Goal: Task Accomplishment & Management: Complete application form

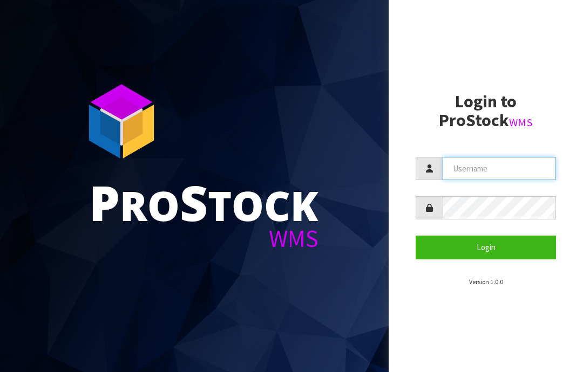
type input "JGBIMPORTS"
click at [482, 246] on button "Login" at bounding box center [486, 247] width 140 height 23
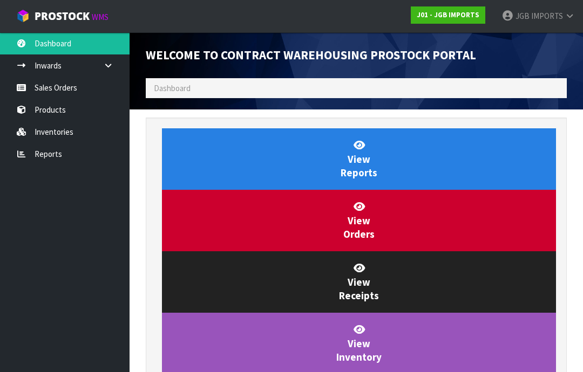
scroll to position [636, 437]
click at [46, 83] on link "Sales Orders" at bounding box center [65, 88] width 130 height 22
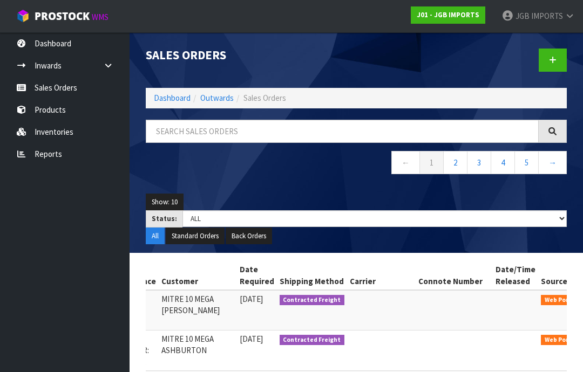
scroll to position [0, 188]
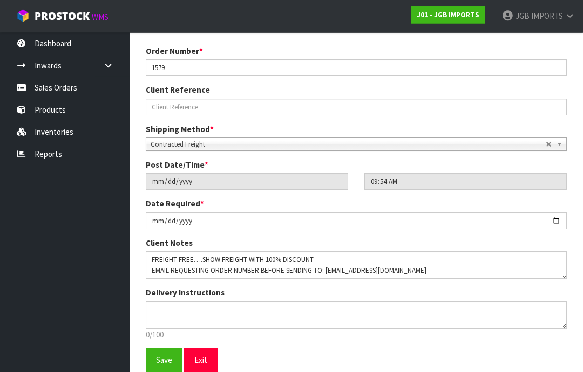
scroll to position [146, 0]
click at [159, 361] on span "Save" at bounding box center [164, 360] width 16 height 10
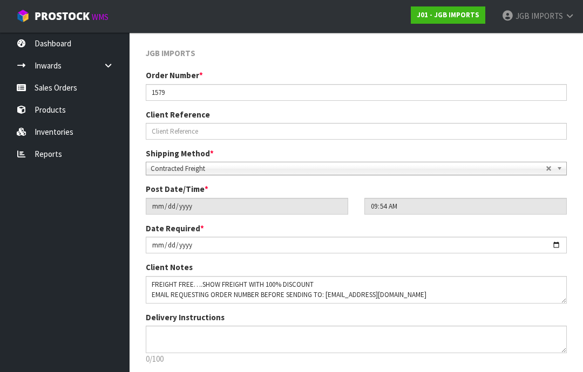
scroll to position [189, 0]
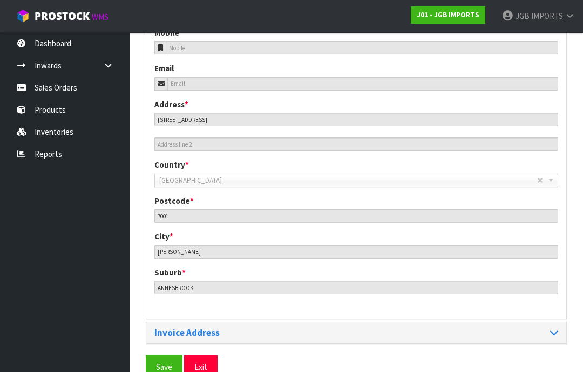
scroll to position [481, 0]
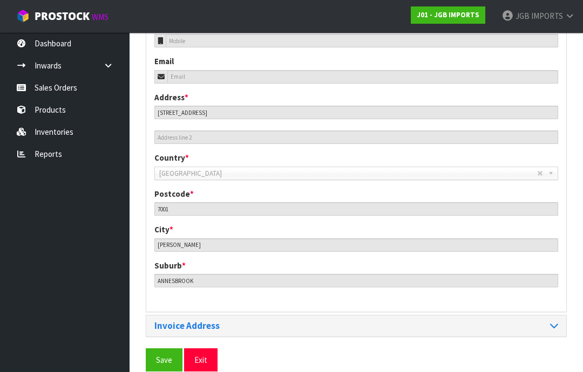
click at [159, 361] on span "Save" at bounding box center [164, 360] width 16 height 10
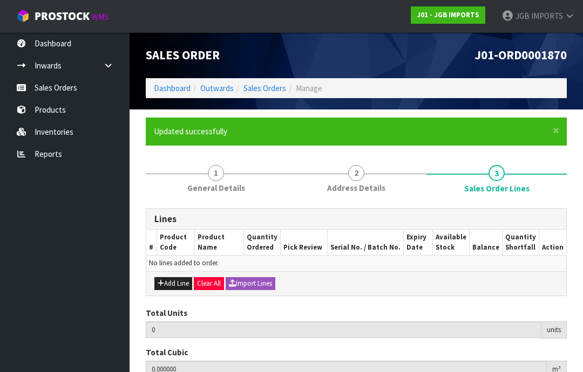
click at [177, 287] on button "Add Line" at bounding box center [173, 283] width 38 height 13
type input "0"
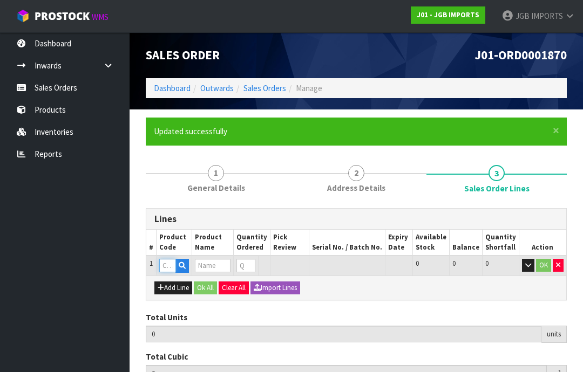
click at [165, 264] on input "text" at bounding box center [167, 265] width 17 height 13
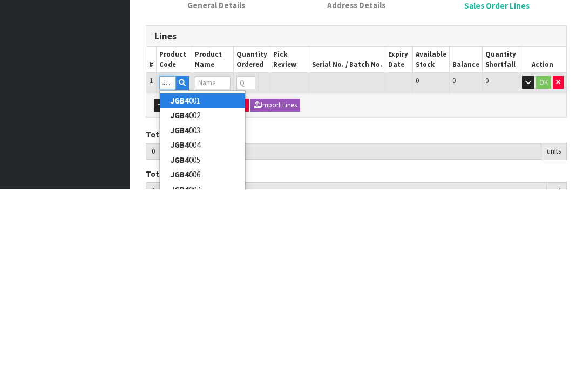
type input "JGB4334"
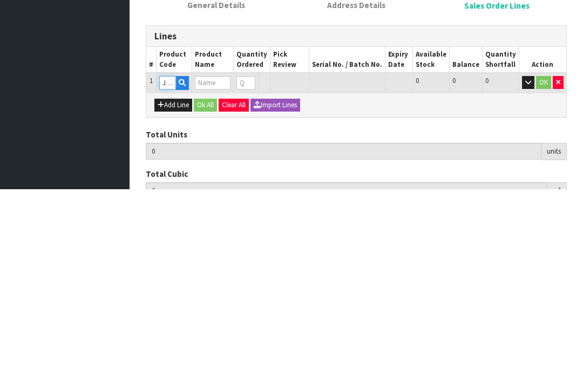
type input "0.000000"
type input "0.000"
type input "SMALL WATERING CAN BICYCLE W FLOWERS"
type input "0"
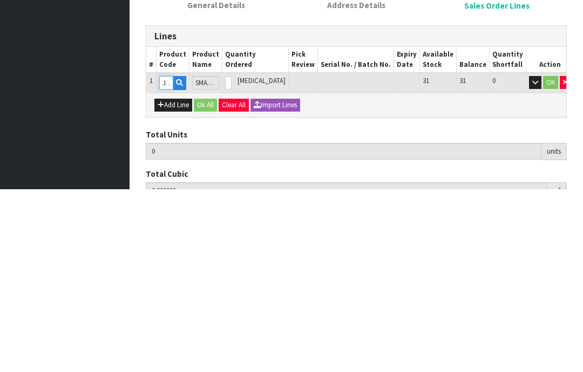
type input "JGB4334"
click at [232, 259] on input "0" at bounding box center [228, 265] width 6 height 13
type input "0"
type input "4"
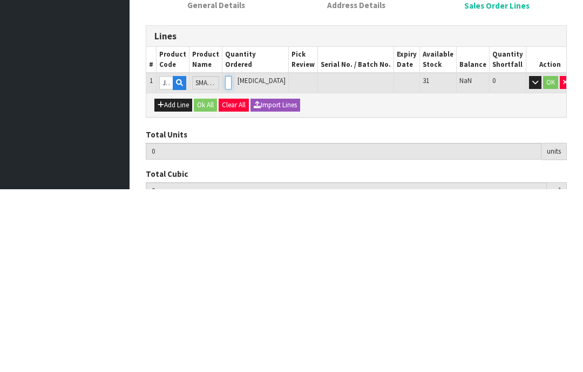
type input "0.023248"
type input "3"
type input "4"
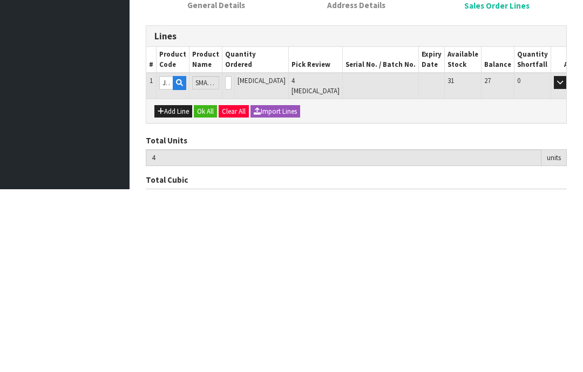
click at [568, 259] on button "OK" at bounding box center [575, 265] width 15 height 13
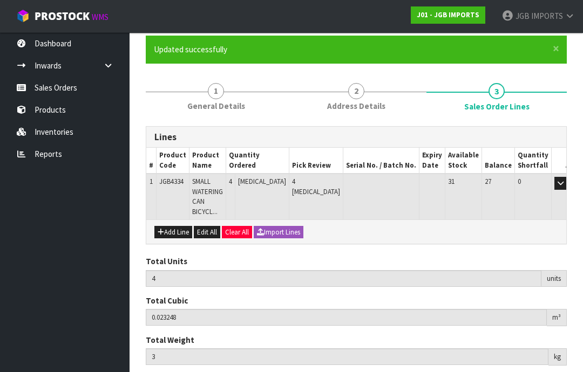
click at [174, 226] on button "Add Line" at bounding box center [173, 232] width 38 height 13
type input "0"
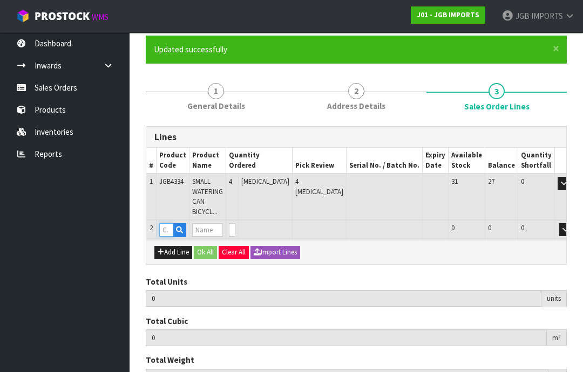
click at [169, 223] on input "text" at bounding box center [166, 229] width 14 height 13
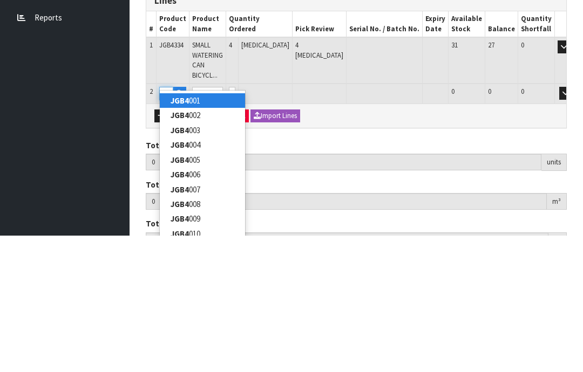
type input "JGB4335"
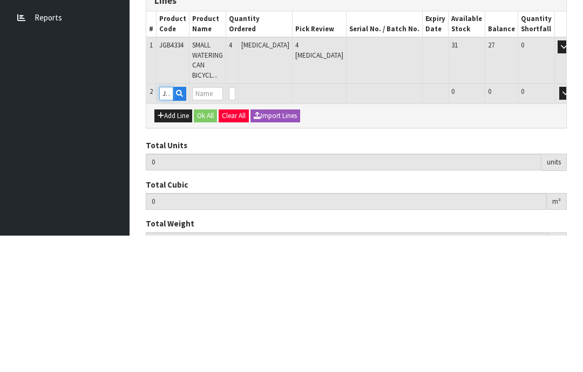
type input "4"
type input "0.023248"
type input "3"
type input "SMALL WATERING CAN CROCUS W GARDEN TOOLS"
type input "0"
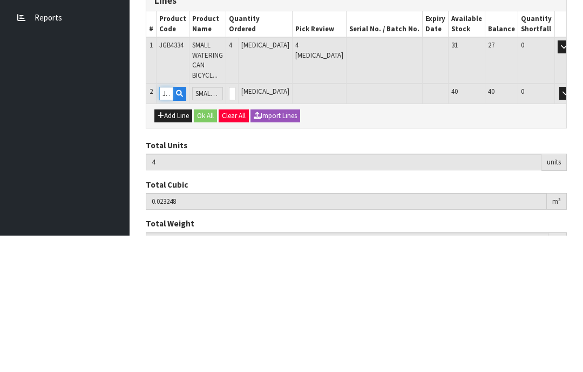
type input "JGB4335"
click at [235, 223] on input "0" at bounding box center [232, 229] width 6 height 13
type input "0"
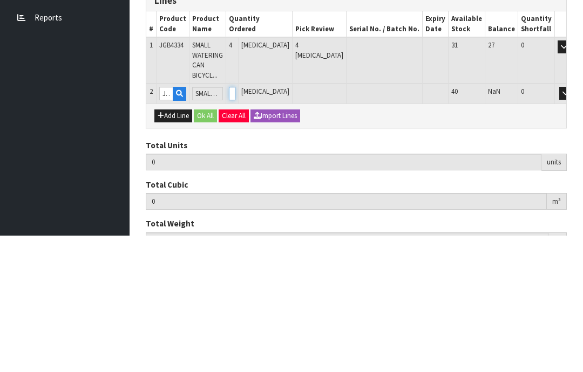
type input "8"
type input "0.049872"
type input "6.6"
type input "4"
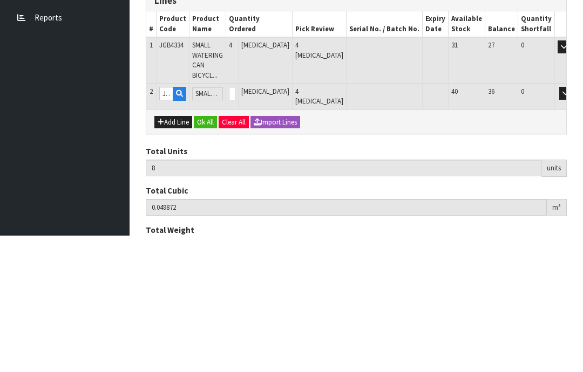
click at [573, 223] on button "OK" at bounding box center [580, 229] width 15 height 13
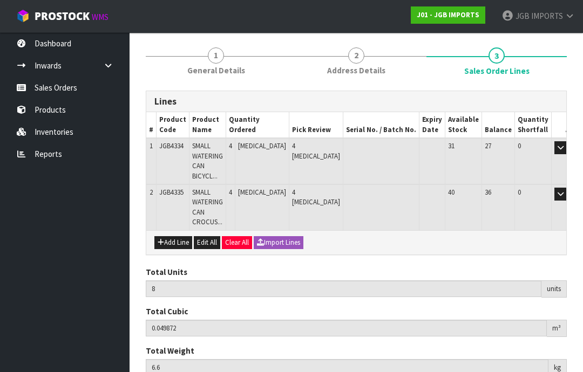
click at [171, 236] on button "Add Line" at bounding box center [173, 242] width 38 height 13
type input "0"
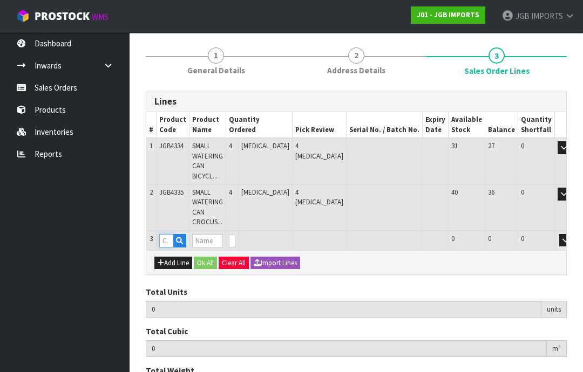
click at [171, 234] on input "text" at bounding box center [166, 240] width 14 height 13
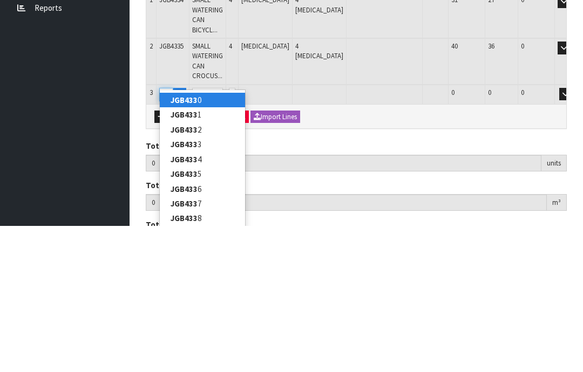
type input "JGB4336"
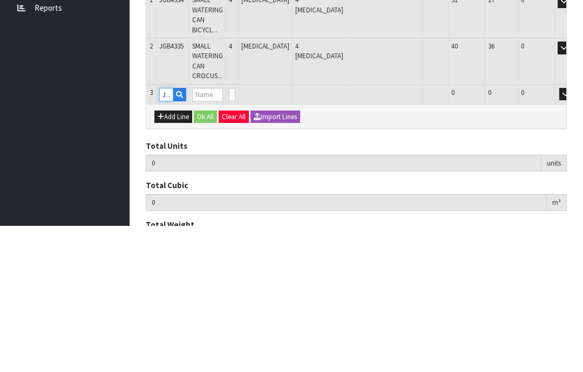
type input "8"
type input "0.049872"
type input "6.6"
type input "SMALL WATERING CAN THREE PINK ROSES"
type input "0"
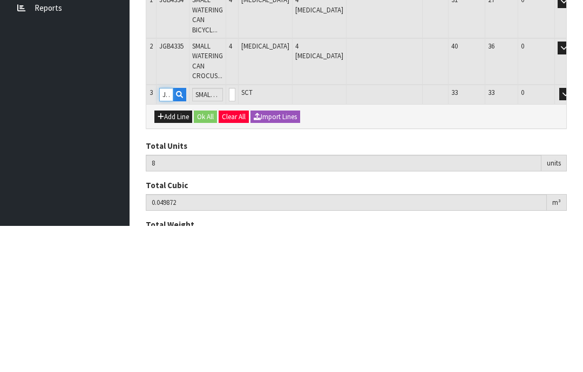
type input "JGB4336"
click at [235, 234] on input "0" at bounding box center [232, 240] width 6 height 13
type input "0"
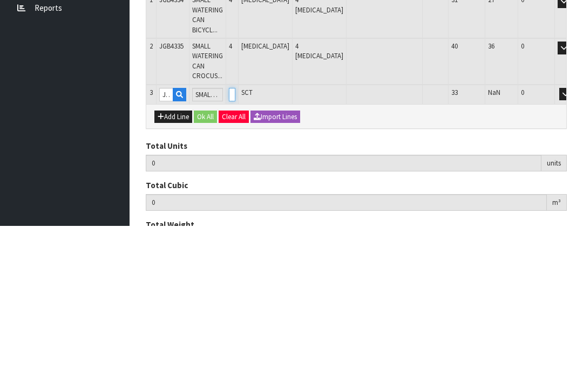
type input "12"
type input "0.073872"
type input "10.2"
type input "4"
click at [573, 234] on button "OK" at bounding box center [580, 240] width 15 height 13
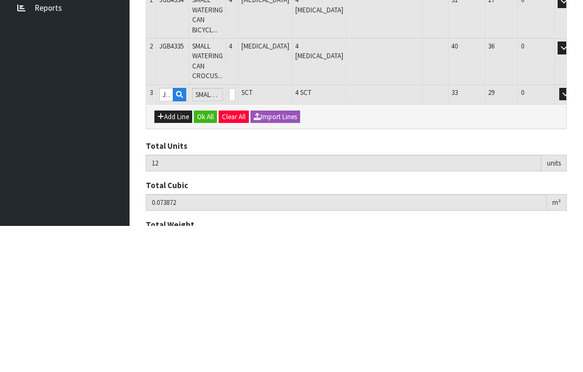
scroll to position [162, 0]
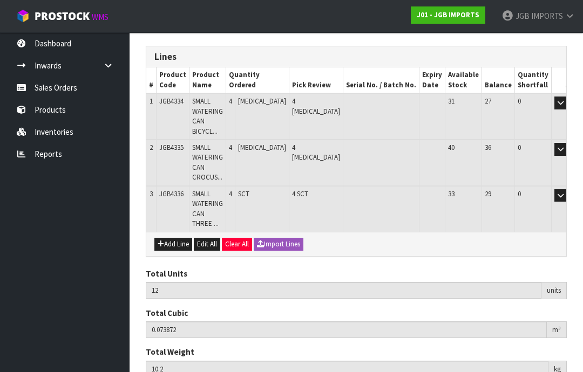
click at [174, 238] on button "Add Line" at bounding box center [173, 244] width 38 height 13
type input "0"
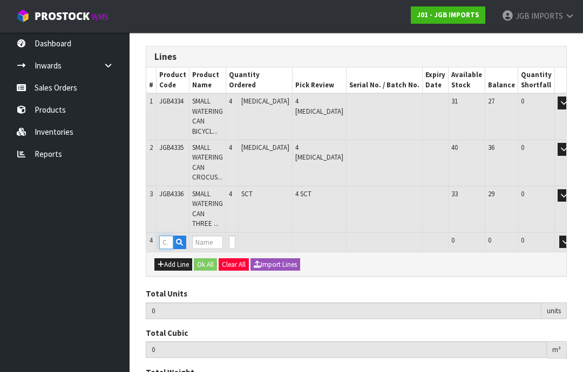
click at [173, 236] on input "text" at bounding box center [166, 242] width 14 height 13
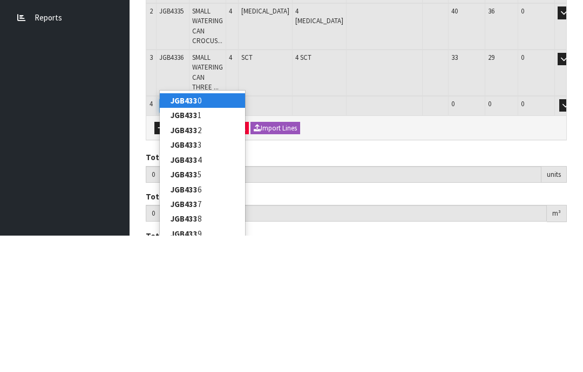
type input "JGB4337"
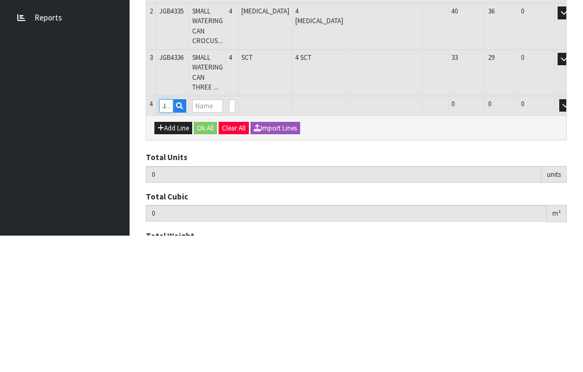
type input "12"
type input "0.073872"
type input "10.2"
type input "SMALL WATERING CAN TWO ROSES [GEOGRAPHIC_DATA]"
type input "0"
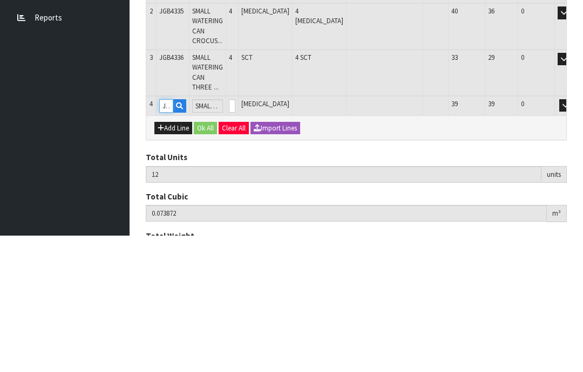
type input "JGB4337"
click at [235, 236] on input "0" at bounding box center [232, 242] width 6 height 13
type input "0"
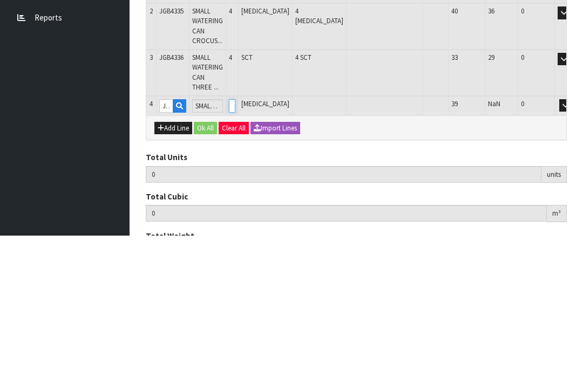
type input "16"
type input "0.098832"
type input "13.6"
type input "4"
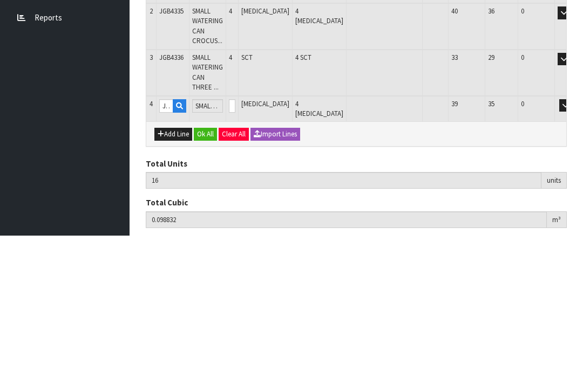
click at [573, 236] on button "OK" at bounding box center [580, 242] width 15 height 13
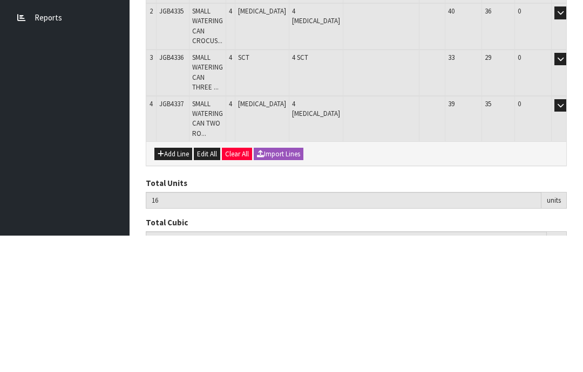
scroll to position [198, 0]
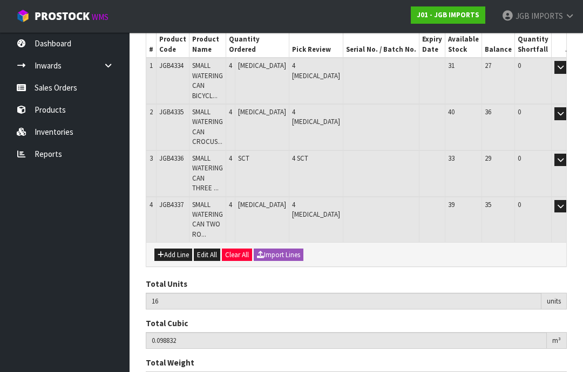
click at [175, 249] on button "Add Line" at bounding box center [173, 255] width 38 height 13
type input "0"
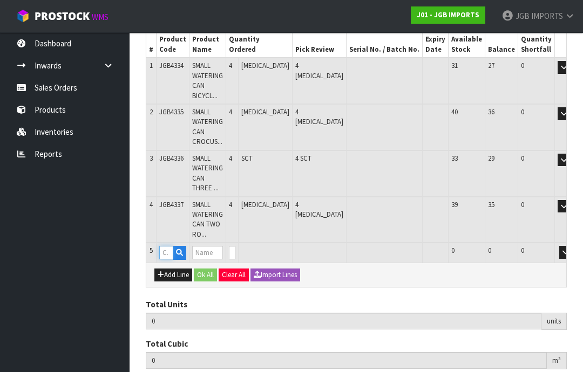
click at [170, 246] on input "text" at bounding box center [166, 252] width 14 height 13
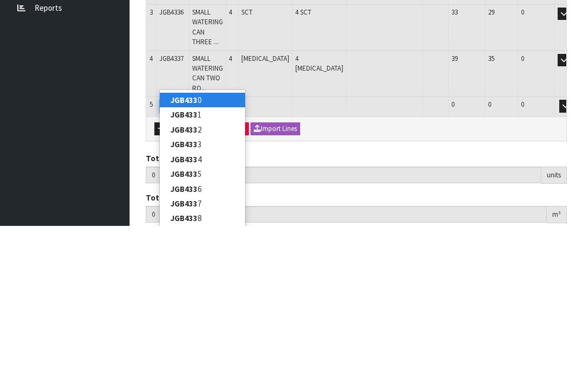
type input "JGB4338"
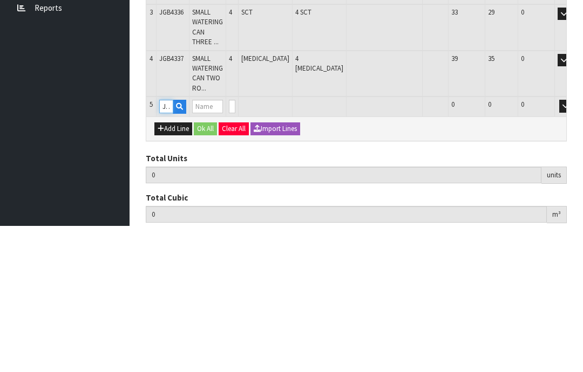
type input "16"
type input "0.098832"
type input "13.6"
type input "SMALL WATERING CAN YELLOW FLOWERS"
type input "0"
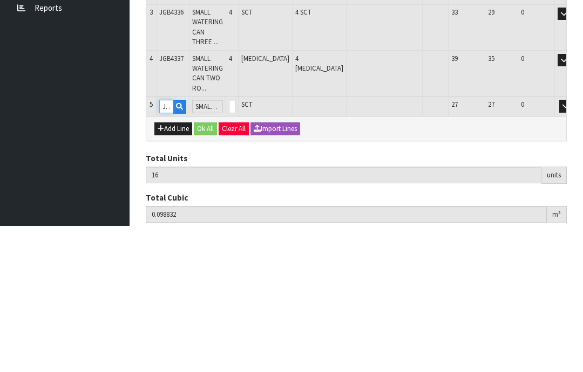
type input "JGB4338"
click at [235, 246] on input "0" at bounding box center [232, 252] width 6 height 13
type input "0"
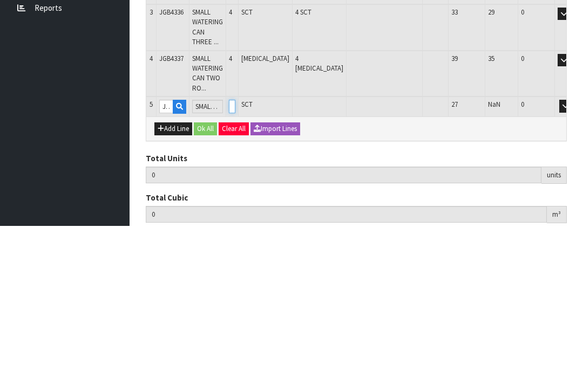
type input "20"
type input "0.123792"
type input "17.4"
type input "4"
click at [573, 246] on button "OK" at bounding box center [580, 252] width 15 height 13
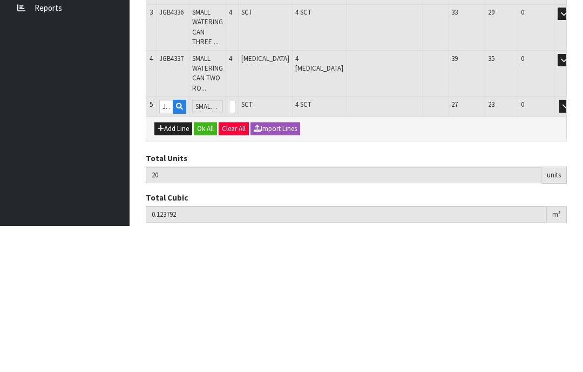
scroll to position [243, 0]
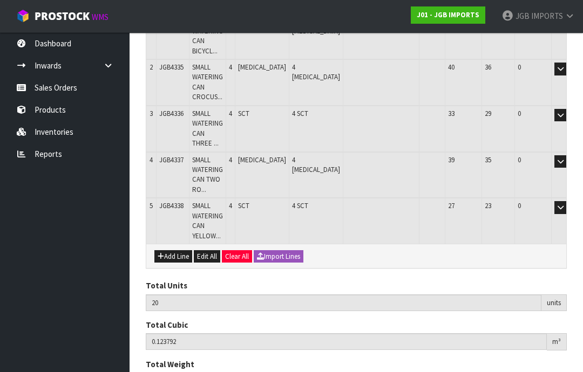
click at [174, 250] on button "Add Line" at bounding box center [173, 256] width 38 height 13
type input "0"
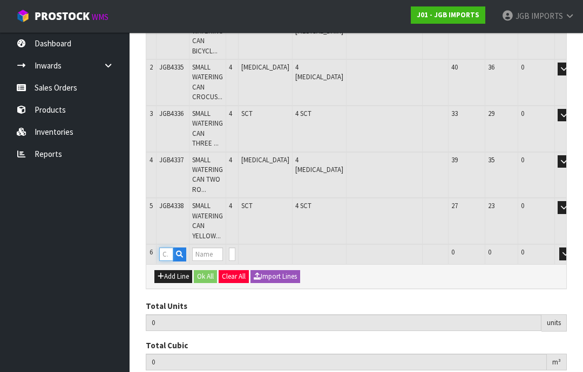
click at [166, 248] on input "text" at bounding box center [166, 254] width 14 height 13
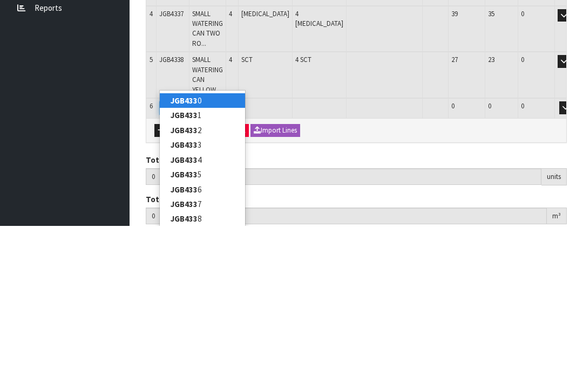
type input "JGB4339"
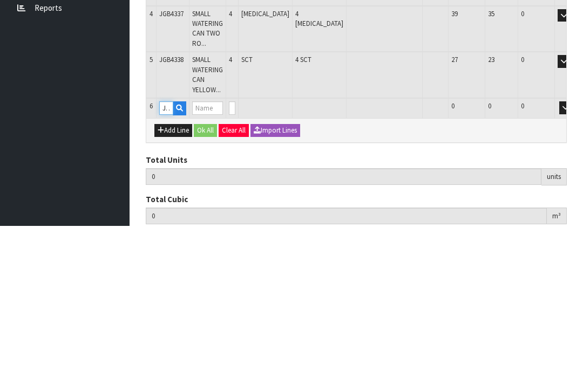
type input "20"
type input "0.123792"
type input "17.4"
type input "SMALL WATERING CAN RED BICYCLE W FLOWERS"
type input "0"
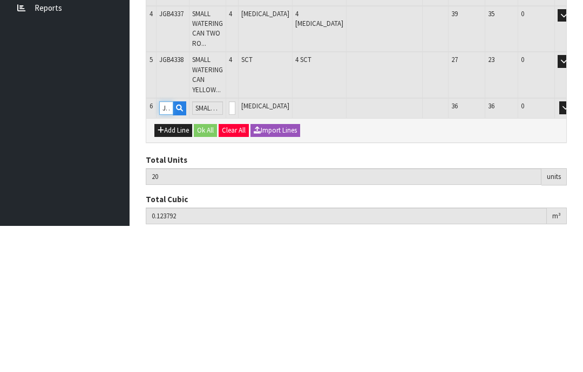
type input "JGB4339"
click at [235, 248] on input "0" at bounding box center [232, 254] width 6 height 13
type input "0"
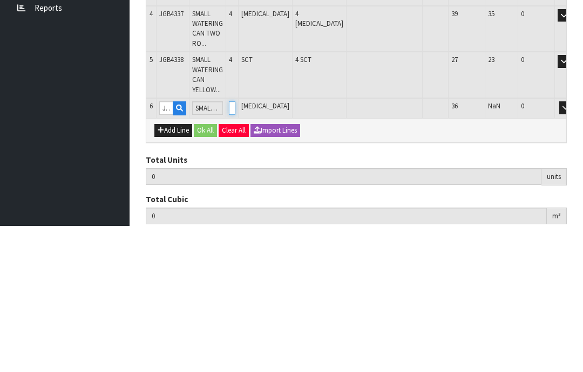
type input "24"
type input "0.148752"
type input "21.4"
type input "4"
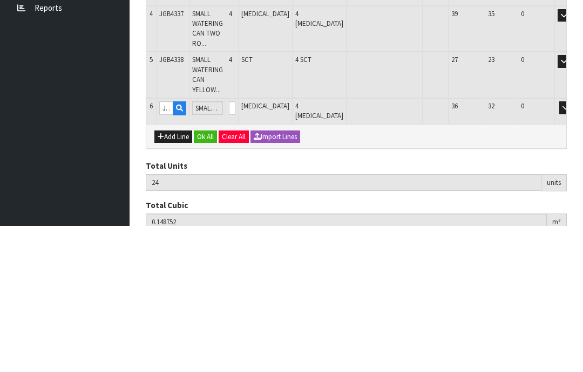
click at [573, 248] on button "OK" at bounding box center [580, 254] width 15 height 13
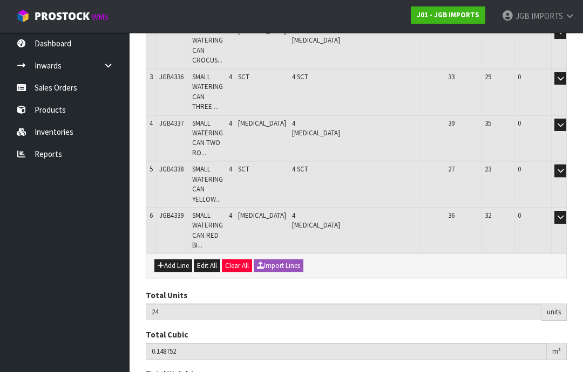
scroll to position [304, 0]
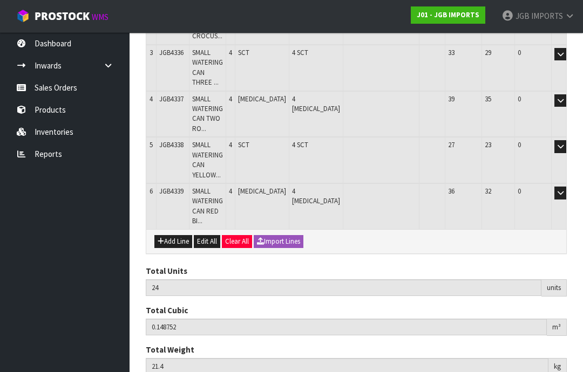
click at [170, 235] on button "Add Line" at bounding box center [173, 241] width 38 height 13
type input "0"
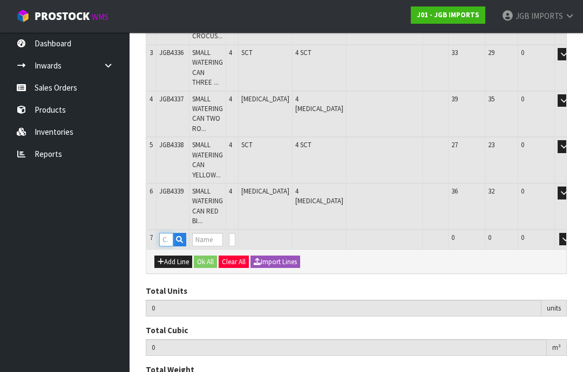
click at [170, 233] on input "text" at bounding box center [166, 239] width 14 height 13
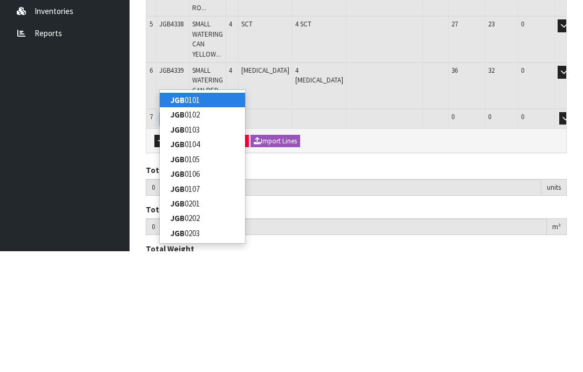
type input "JGB4316"
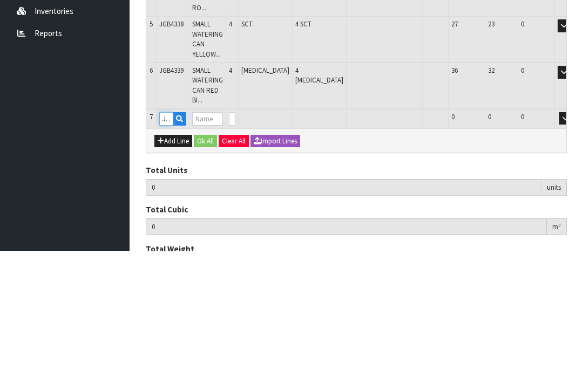
type input "24"
type input "0.148752"
type input "21.4"
type input "SQUARE CUP PLANTER 3 ROSES: LEMON PINK RED"
type input "0"
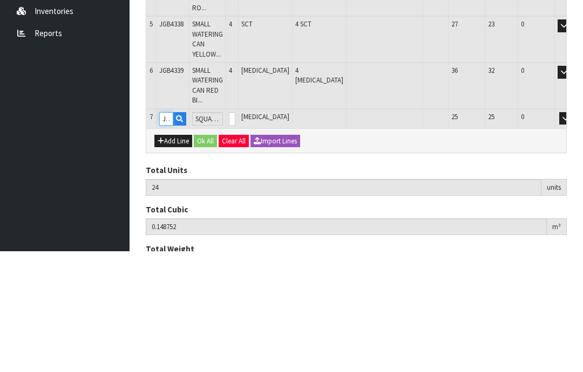
type input "JGB4316"
click at [235, 233] on input "0" at bounding box center [232, 239] width 6 height 13
type input "0"
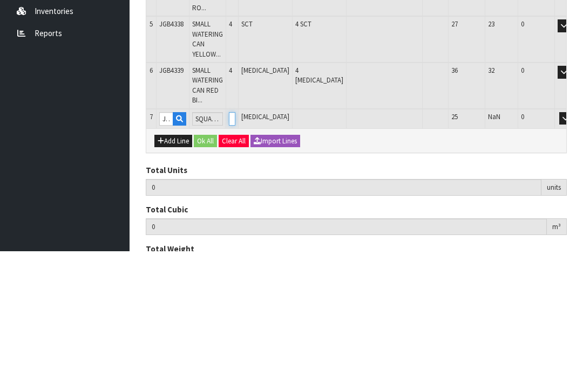
type input "28"
type input "0.164712"
type input "24.2"
type input "4"
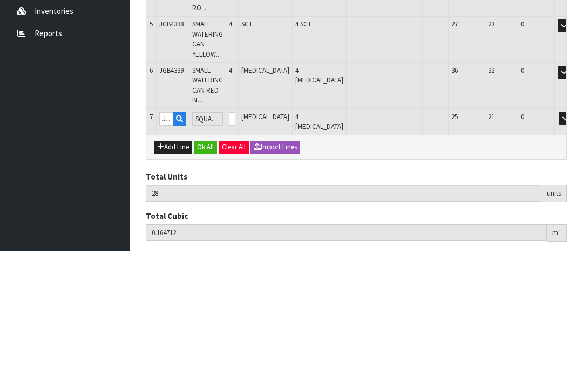
click at [573, 233] on button "OK" at bounding box center [580, 239] width 15 height 13
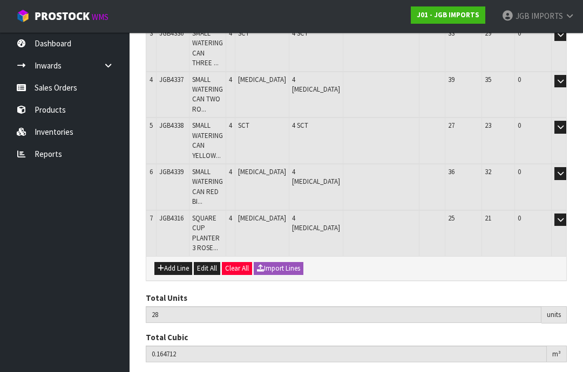
click at [172, 262] on button "Add Line" at bounding box center [173, 268] width 38 height 13
type input "0"
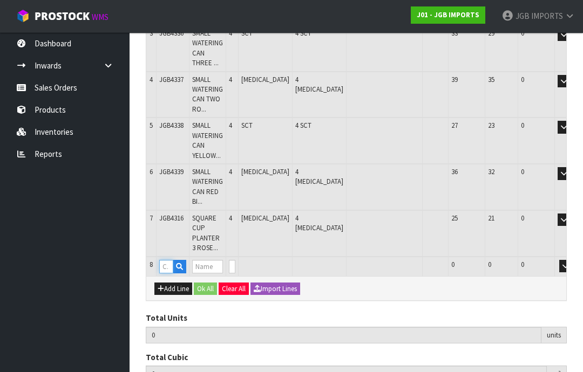
click at [167, 260] on input "text" at bounding box center [166, 266] width 14 height 13
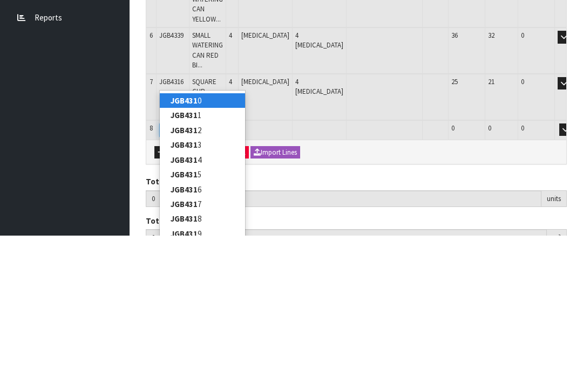
type input "JGB4317"
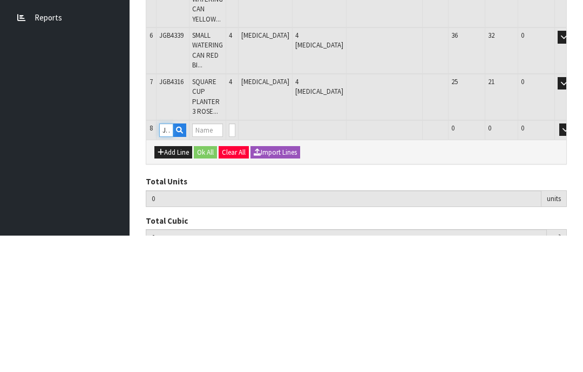
type input "28"
type input "0.164712"
type input "24.2"
type input "SQUARE CUP PLANTER CROCUS W GARDEN TOOLS"
type input "0"
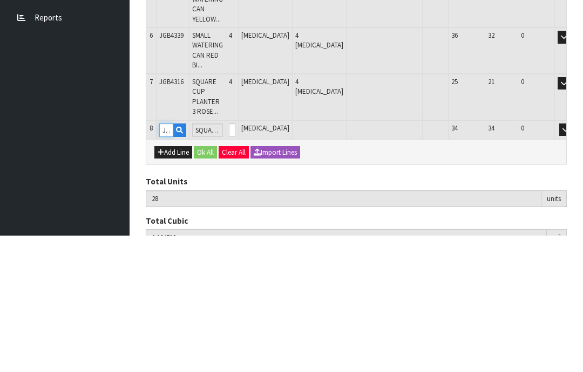
type input "JGB4317"
click at [235, 260] on input "0" at bounding box center [232, 266] width 6 height 13
type input "0"
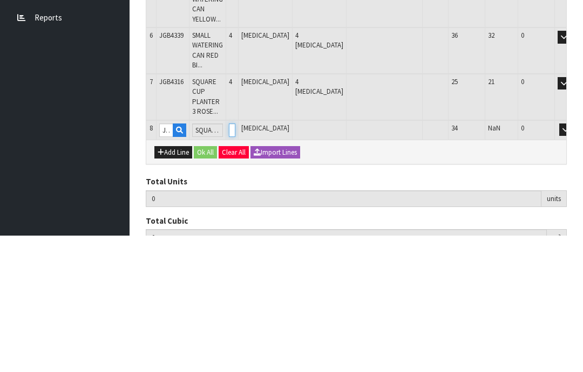
type input "32"
type input "0.180672"
type input "28.2"
type input "4"
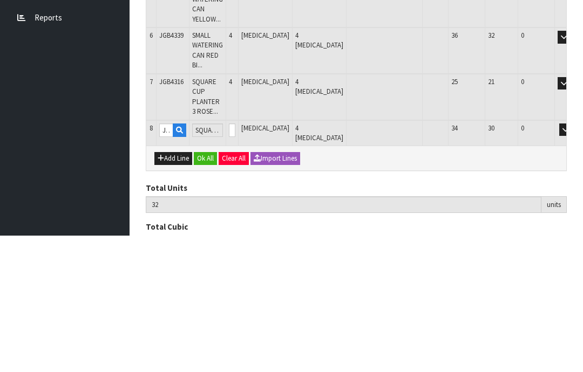
click at [573, 260] on button "OK" at bounding box center [580, 266] width 15 height 13
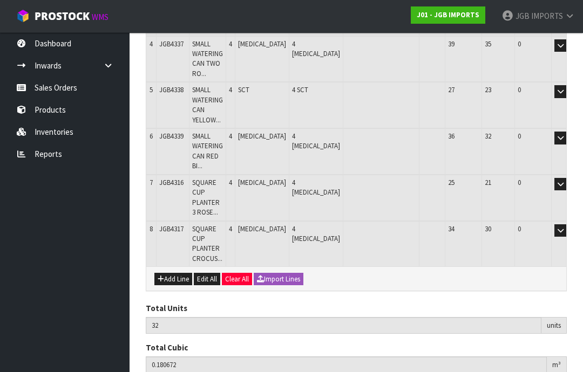
click at [174, 273] on button "Add Line" at bounding box center [173, 279] width 38 height 13
type input "0"
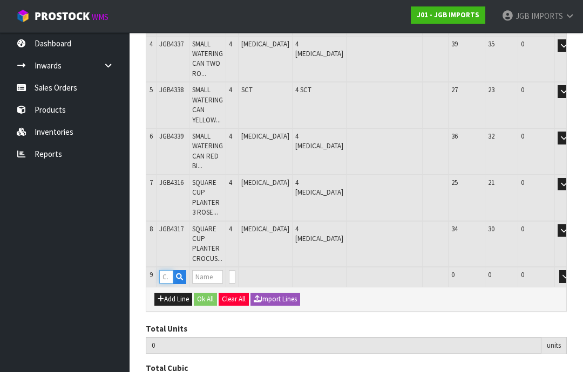
click at [169, 270] on input "text" at bounding box center [166, 276] width 14 height 13
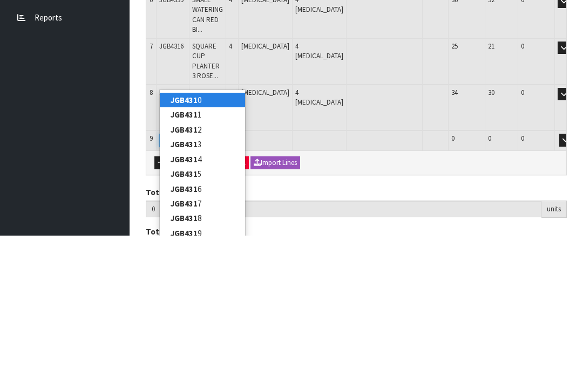
type input "JGB4318"
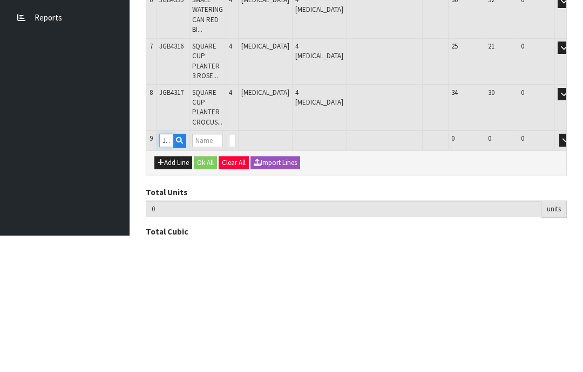
type input "32"
type input "0.180672"
type input "28.2"
type input "SQUARE CUP PLANTER 3 PINK ROSES"
type input "0"
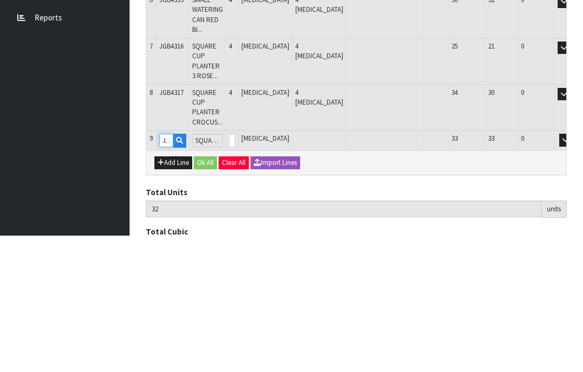
type input "JGB4318"
click at [235, 270] on input "0" at bounding box center [232, 276] width 6 height 13
type input "0"
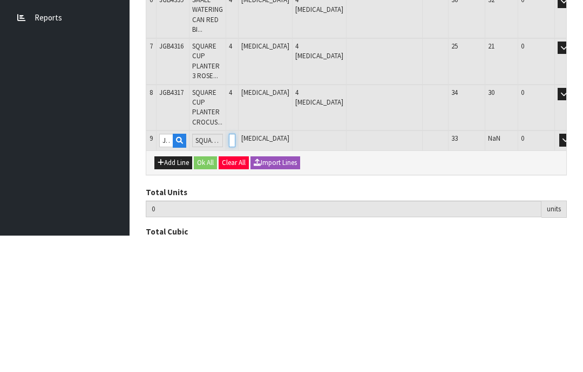
type input "36"
type input "0.196352"
type input "31.2"
type input "4"
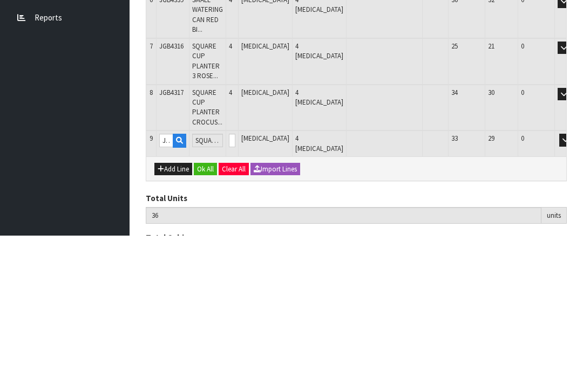
click at [573, 270] on button "OK" at bounding box center [580, 276] width 15 height 13
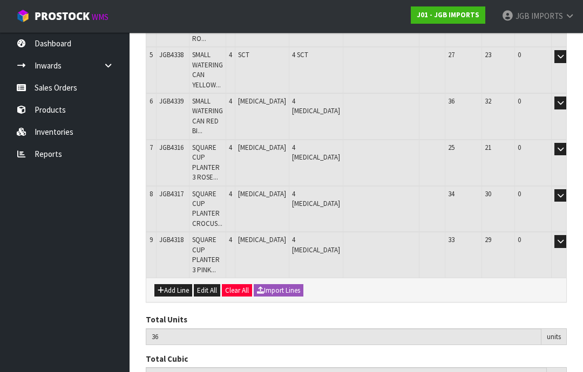
click at [174, 284] on button "Add Line" at bounding box center [173, 290] width 38 height 13
type input "0"
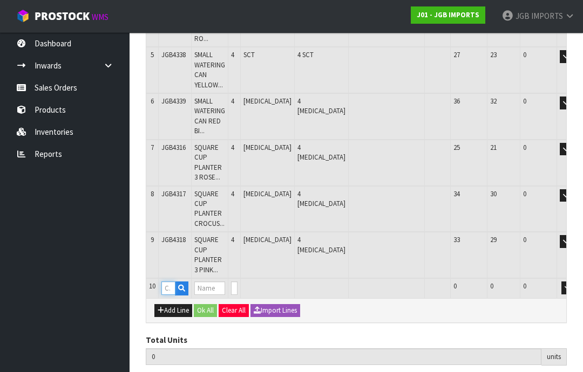
click at [167, 282] on input "text" at bounding box center [168, 288] width 14 height 13
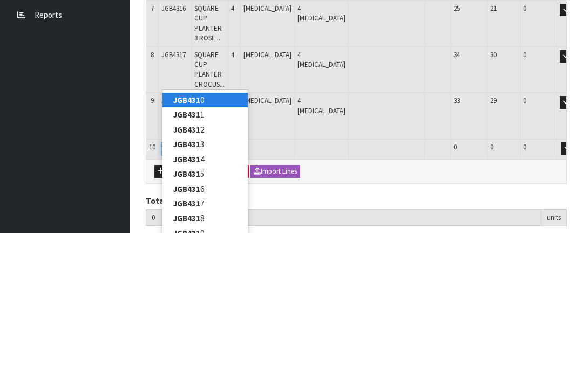
type input "JGB4319"
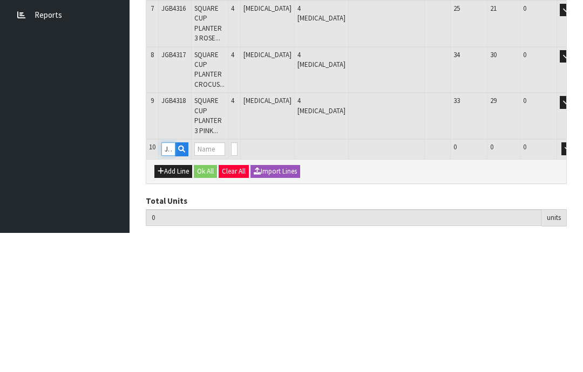
type input "36"
type input "0.196352"
type input "31.2"
type input "SQUARE CUP PLANTER DOZEN ROSES"
type input "0"
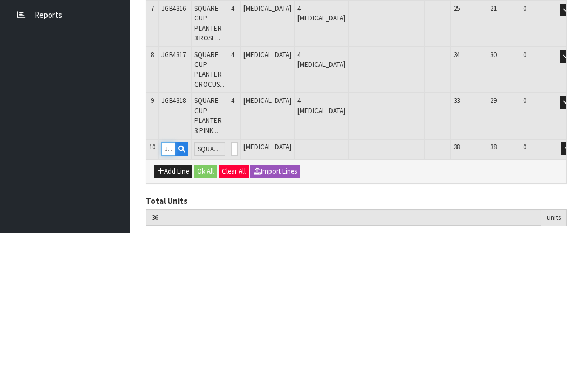
type input "JGB4319"
click at [238, 282] on input "0" at bounding box center [234, 288] width 6 height 13
type input "0"
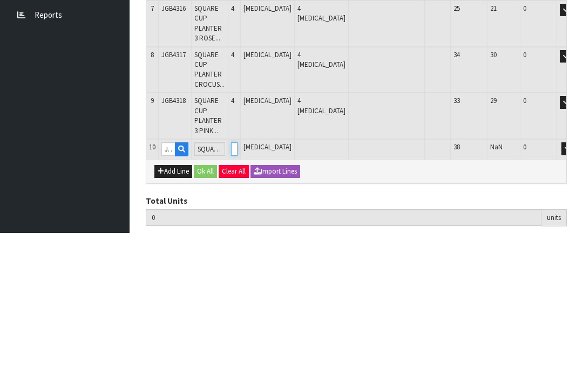
type input "40"
type input "0.212312"
type input "34.4"
type input "4"
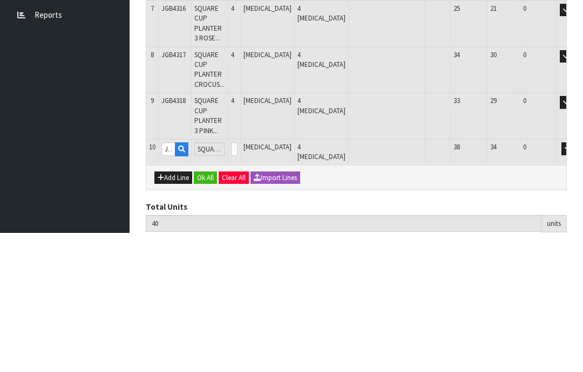
click at [575, 282] on button "OK" at bounding box center [582, 288] width 15 height 13
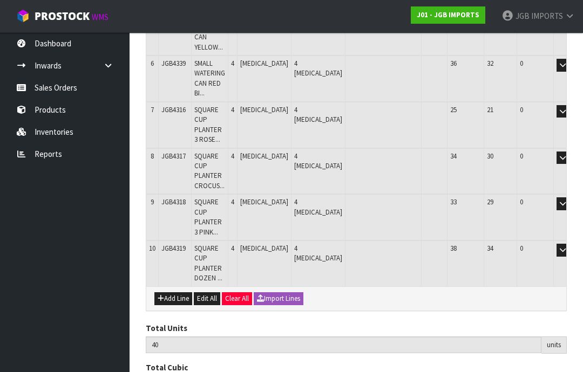
click at [175, 293] on button "Add Line" at bounding box center [173, 299] width 38 height 13
type input "0"
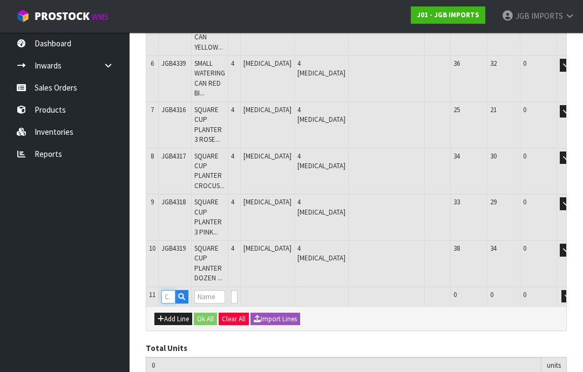
click at [173, 290] on input "text" at bounding box center [168, 296] width 14 height 13
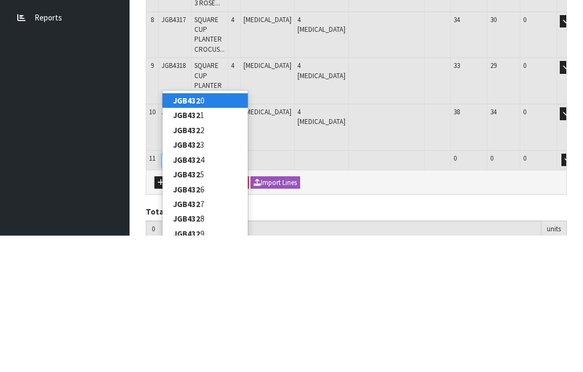
type input "JGB4320"
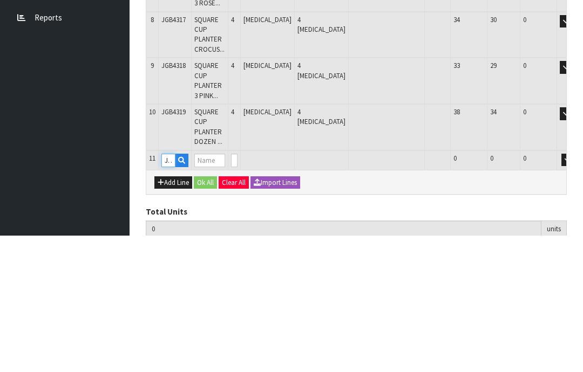
type input "40"
type input "0.212312"
type input "34.4"
type input "SQUARE CUP PLANTER TWO ROSES [GEOGRAPHIC_DATA]"
type input "0"
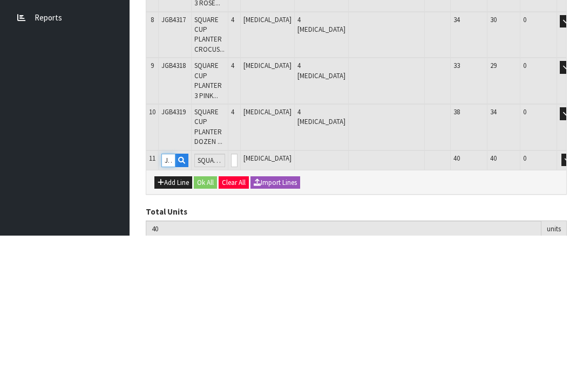
type input "JGB4320"
click at [238, 290] on input "0" at bounding box center [234, 296] width 6 height 13
type input "0"
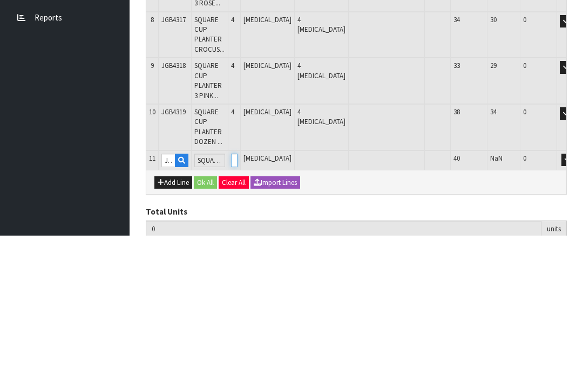
type input "44"
type input "0.228272"
type input "37.6"
type input "4"
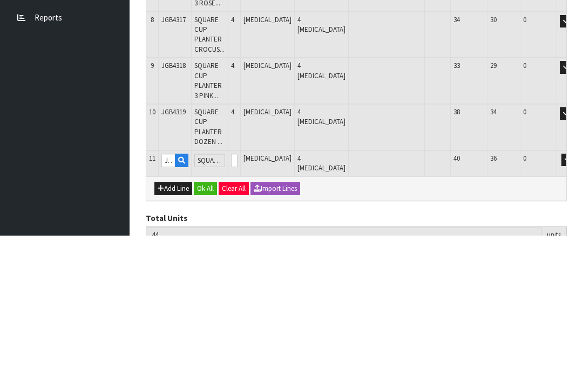
click at [575, 290] on button "OK" at bounding box center [582, 296] width 15 height 13
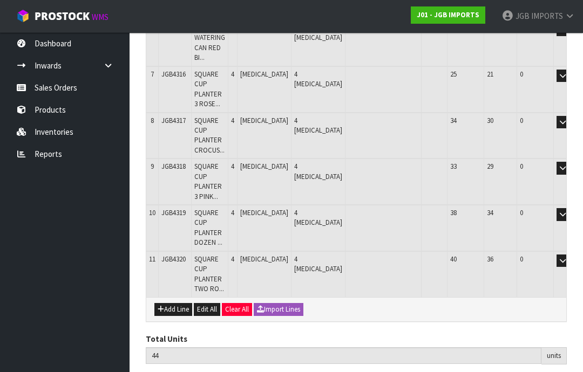
click at [175, 303] on button "Add Line" at bounding box center [173, 309] width 38 height 13
type input "0"
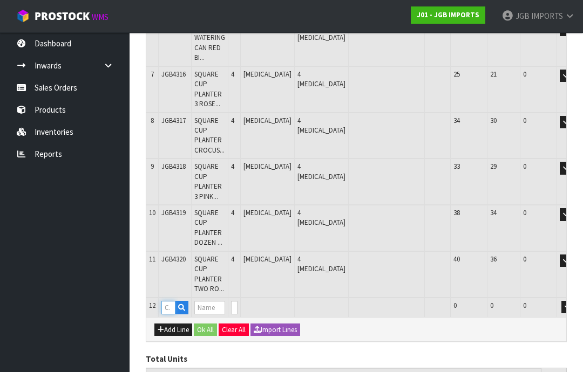
click at [172, 301] on input "text" at bounding box center [168, 307] width 14 height 13
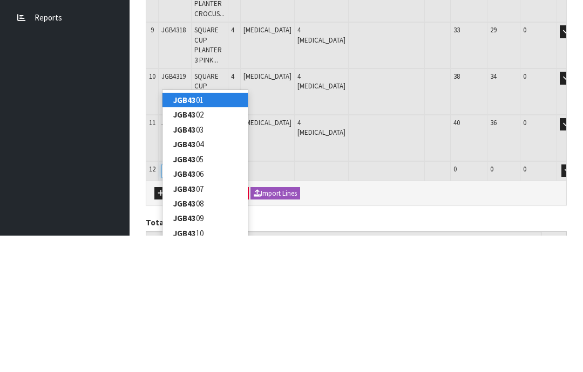
type input "JGB4321"
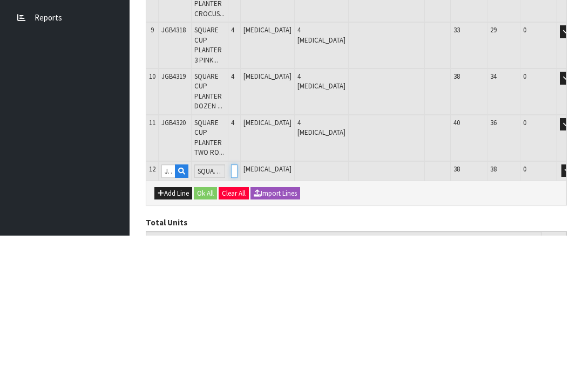
click at [238, 301] on input "0" at bounding box center [234, 307] width 6 height 13
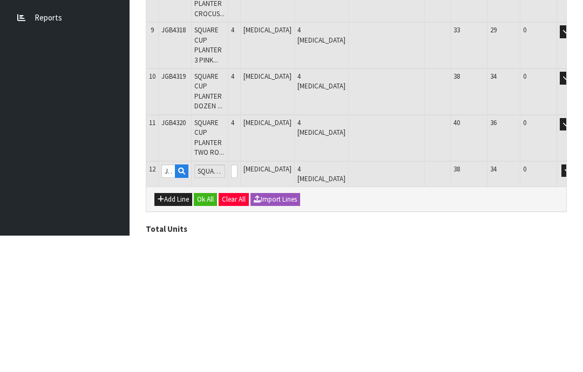
click at [575, 301] on button "OK" at bounding box center [582, 307] width 15 height 13
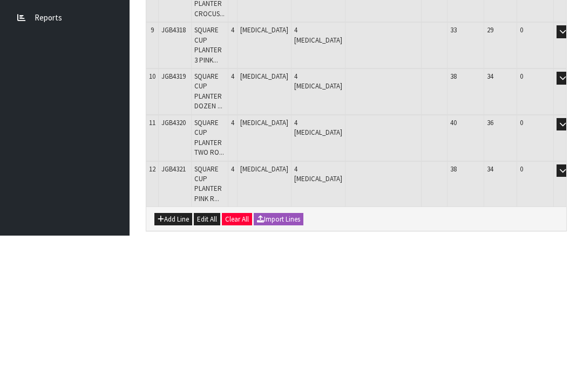
scroll to position [503, 0]
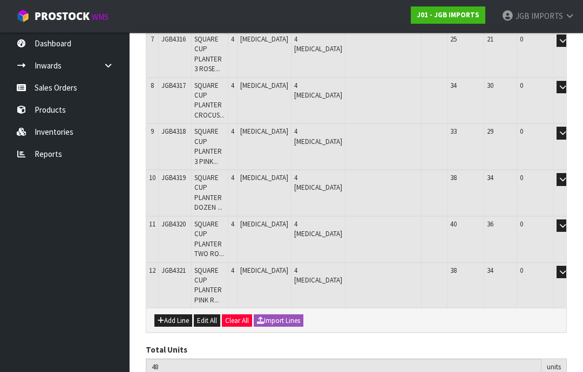
click at [173, 315] on button "Add Line" at bounding box center [173, 321] width 38 height 13
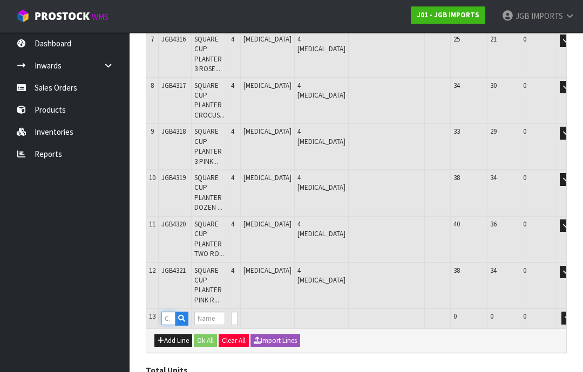
click at [171, 312] on input "text" at bounding box center [168, 318] width 14 height 13
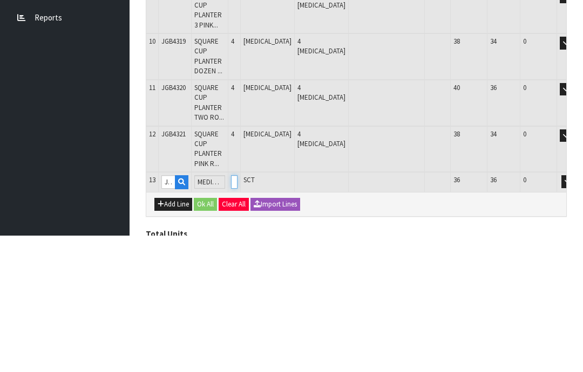
click at [238, 312] on input "0" at bounding box center [234, 318] width 6 height 13
click at [575, 312] on button "OK" at bounding box center [582, 318] width 15 height 13
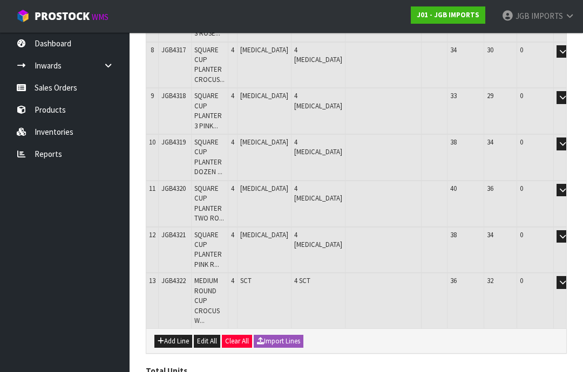
click at [179, 335] on button "Add Line" at bounding box center [173, 341] width 38 height 13
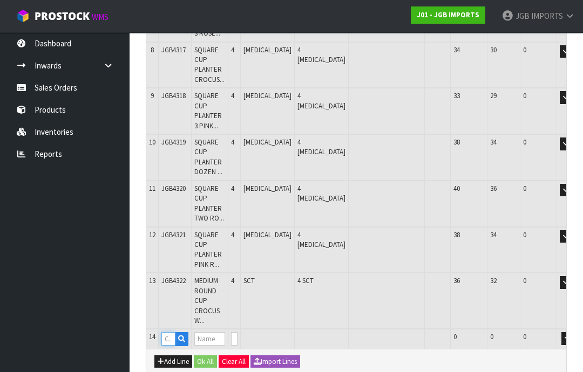
click at [173, 333] on input "text" at bounding box center [168, 339] width 14 height 13
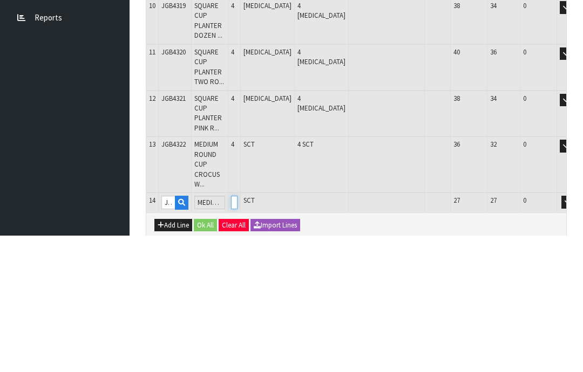
click at [238, 333] on input "0" at bounding box center [234, 339] width 6 height 13
click at [575, 333] on button "OK" at bounding box center [582, 339] width 15 height 13
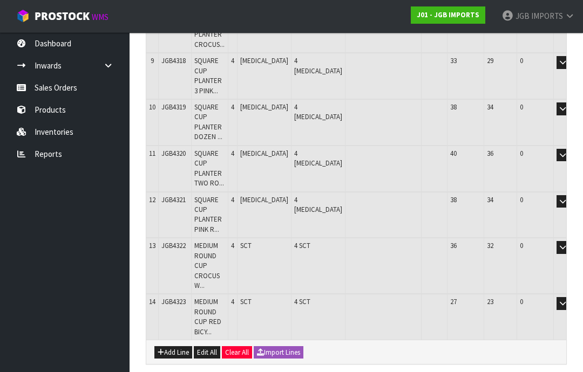
click at [175, 347] on button "Add Line" at bounding box center [173, 353] width 38 height 13
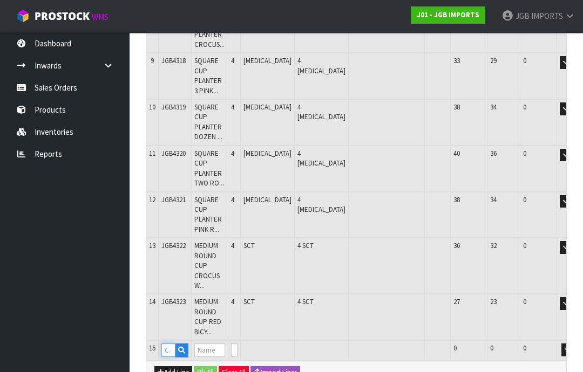
click at [173, 344] on input "text" at bounding box center [168, 350] width 14 height 13
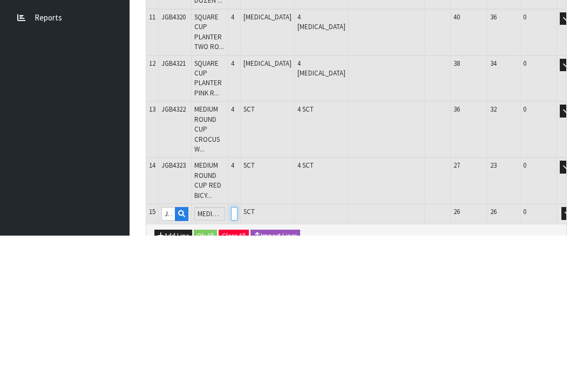
click at [238, 344] on input "0" at bounding box center [234, 350] width 6 height 13
click at [575, 344] on button "OK" at bounding box center [582, 350] width 15 height 13
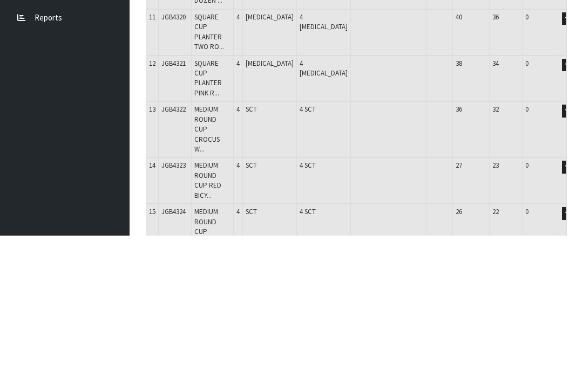
scroll to position [607, 0]
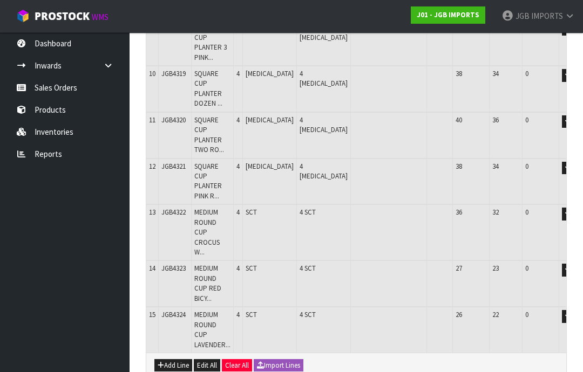
click at [174, 359] on button "Add Line" at bounding box center [173, 365] width 38 height 13
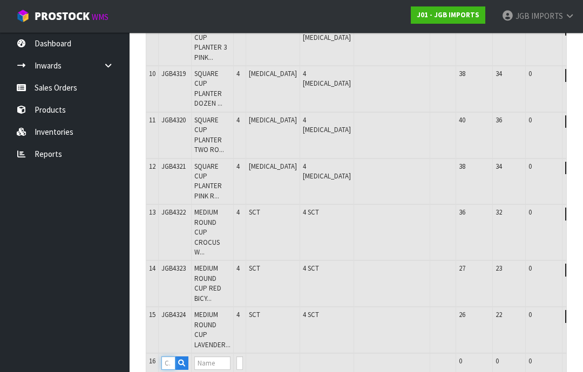
click at [175, 357] on input "text" at bounding box center [168, 363] width 14 height 13
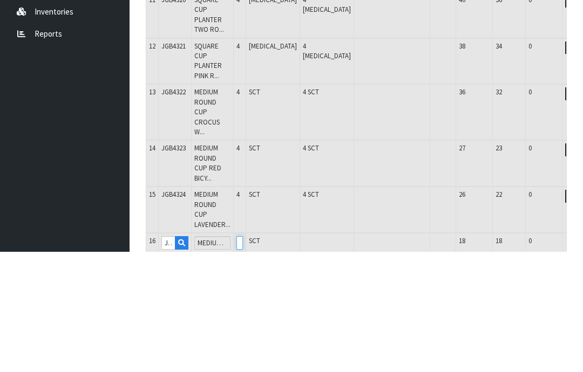
click at [243, 357] on input "0" at bounding box center [239, 363] width 6 height 13
click at [581, 357] on button "OK" at bounding box center [588, 363] width 15 height 13
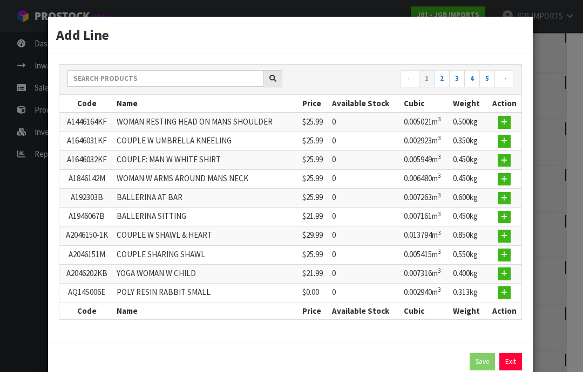
click at [514, 369] on link "Exit" at bounding box center [510, 362] width 23 height 17
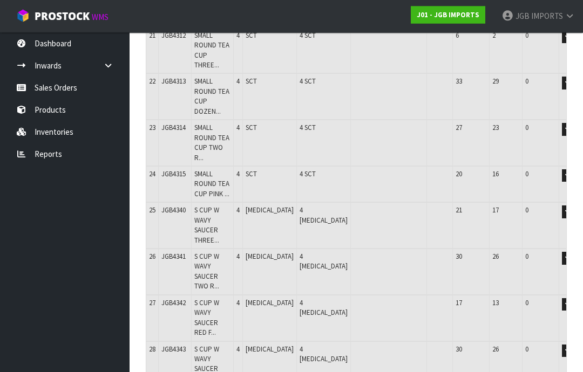
scroll to position [1218, 0]
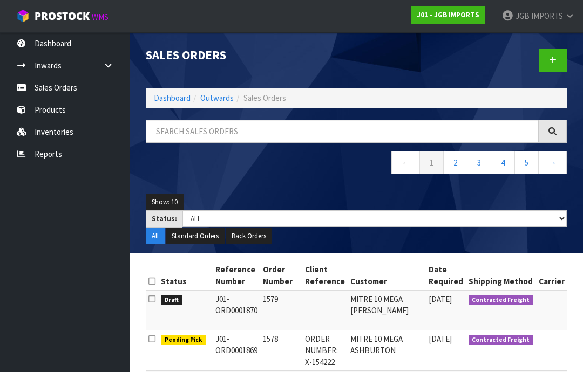
click at [548, 59] on link at bounding box center [553, 60] width 28 height 23
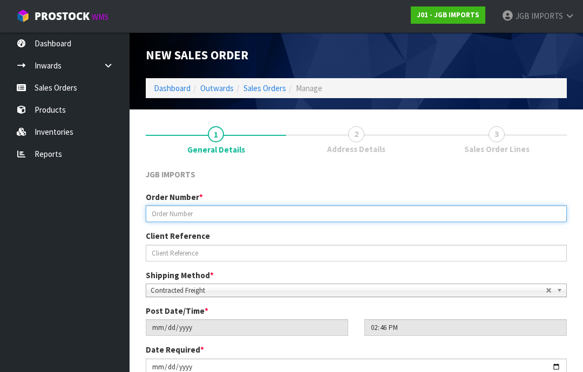
click at [166, 213] on input "text" at bounding box center [356, 214] width 421 height 17
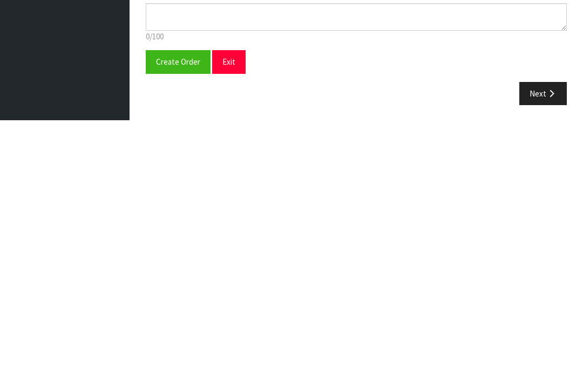
scroll to position [194, 0]
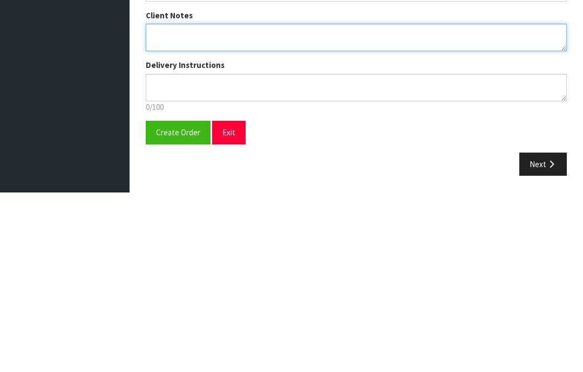
click at [167, 204] on textarea at bounding box center [356, 218] width 421 height 28
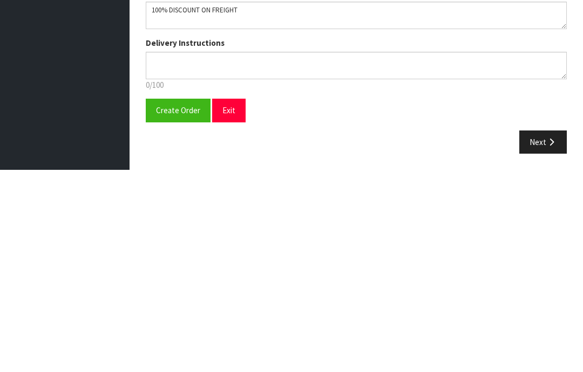
click at [175, 308] on span "Create Order" at bounding box center [178, 313] width 44 height 10
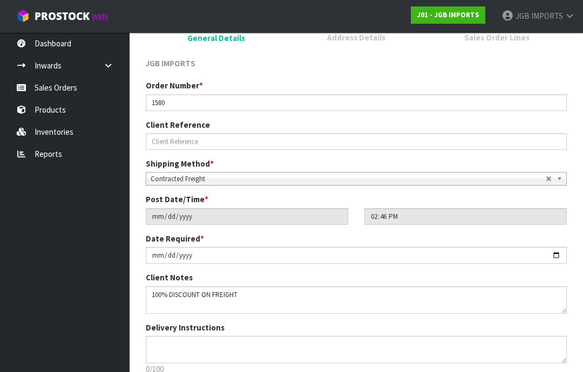
scroll to position [0, 0]
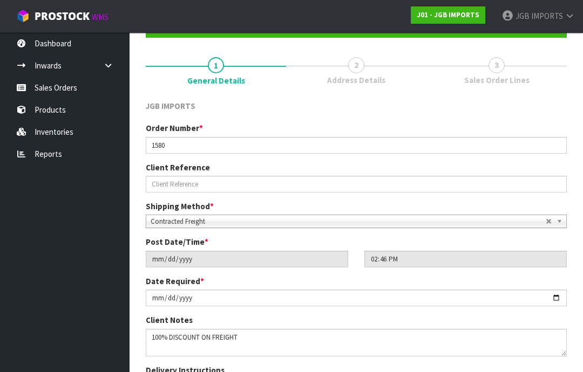
scroll to position [189, 0]
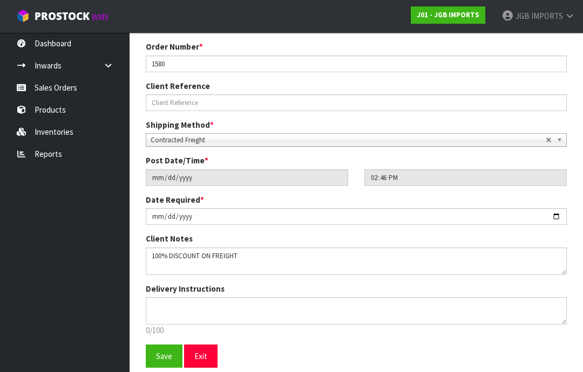
click at [161, 355] on span "Save" at bounding box center [164, 356] width 16 height 10
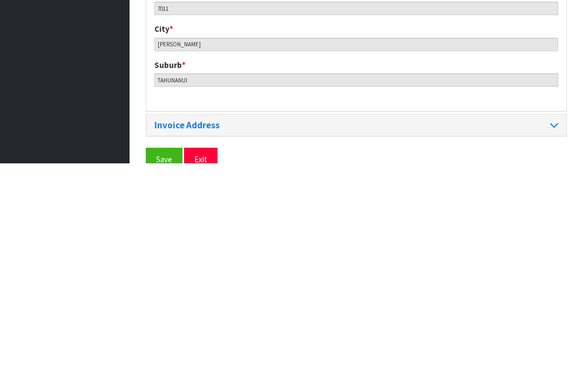
scroll to position [524, 0]
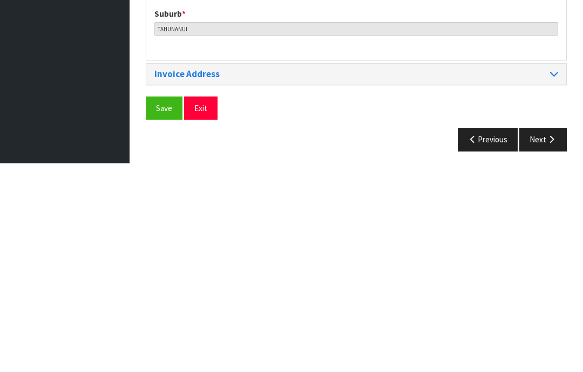
click at [167, 312] on span "Save" at bounding box center [164, 317] width 16 height 10
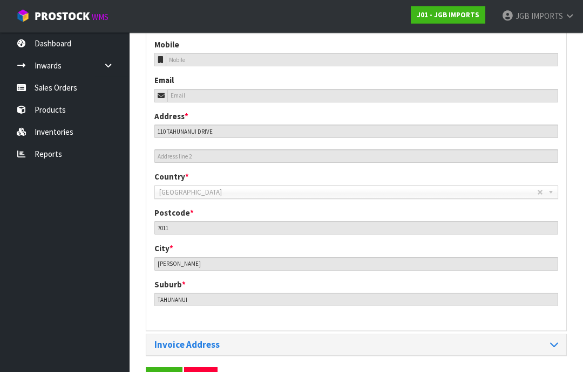
scroll to position [481, 0]
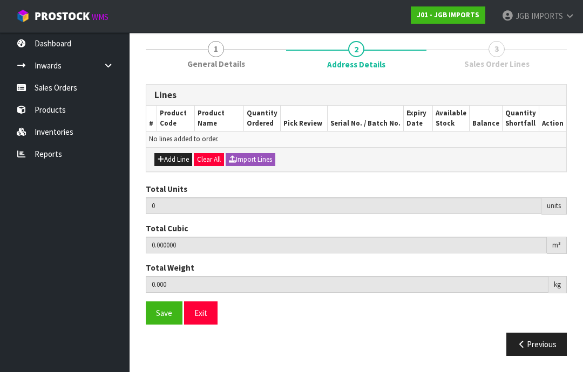
scroll to position [78, 0]
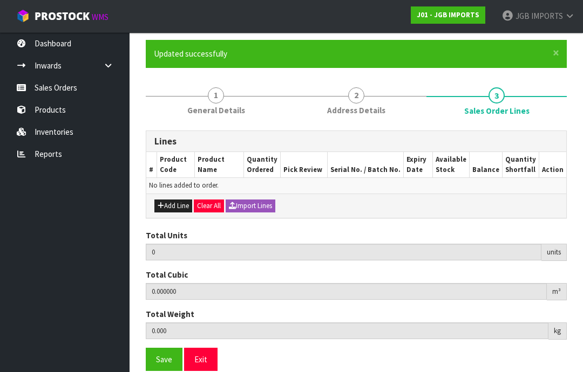
click at [173, 205] on button "Add Line" at bounding box center [173, 206] width 38 height 13
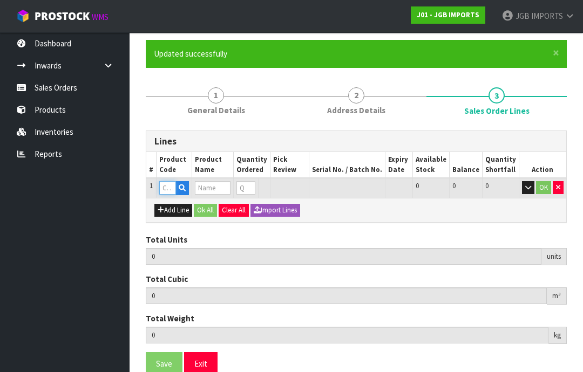
click at [168, 187] on input "text" at bounding box center [167, 187] width 17 height 13
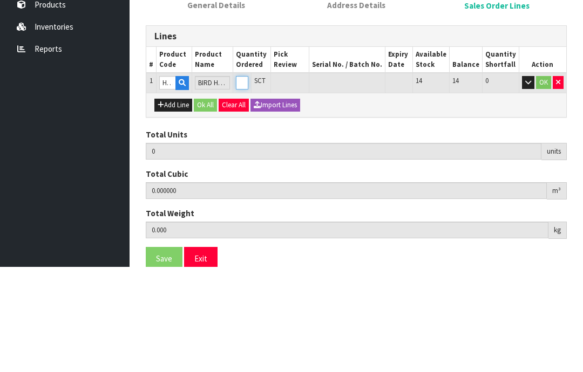
click at [248, 181] on input "0" at bounding box center [242, 187] width 12 height 13
click at [543, 181] on button "OK" at bounding box center [543, 187] width 15 height 13
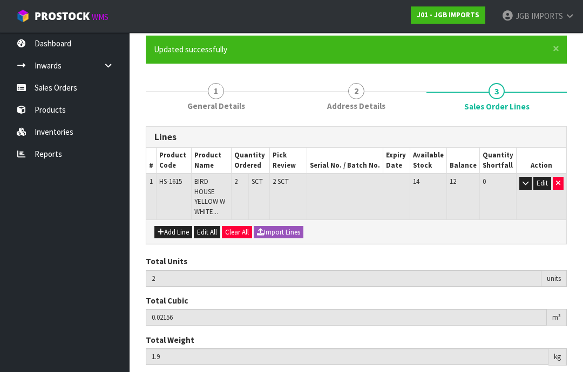
click at [178, 226] on button "Add Line" at bounding box center [173, 232] width 38 height 13
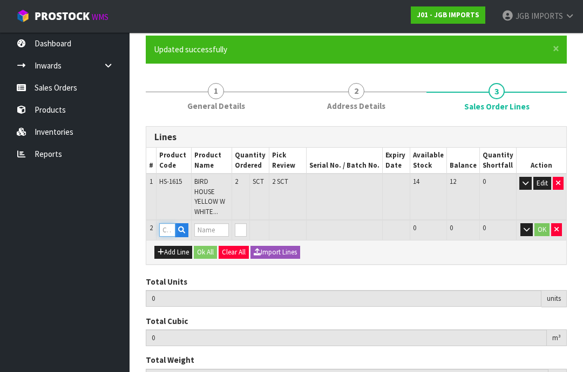
click at [167, 223] on input "text" at bounding box center [167, 229] width 16 height 13
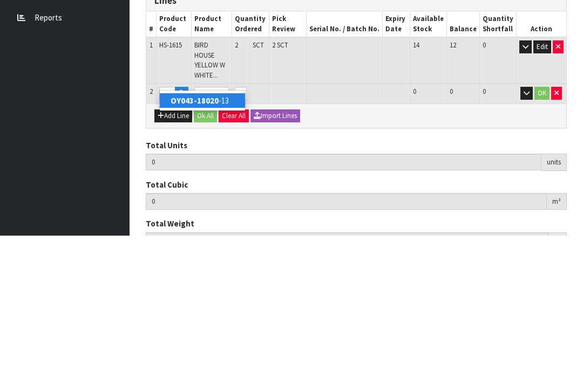
click at [215, 232] on strong "OY043-18020" at bounding box center [195, 237] width 48 height 10
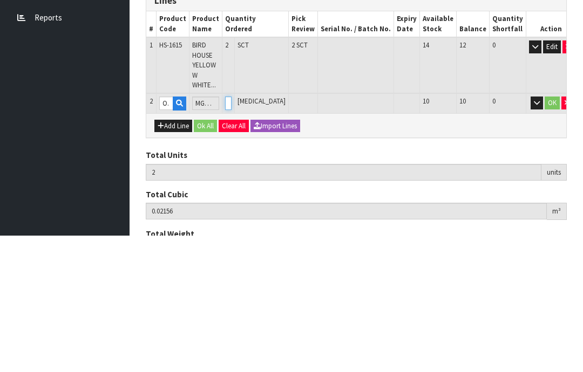
click at [232, 233] on input "0" at bounding box center [228, 239] width 6 height 13
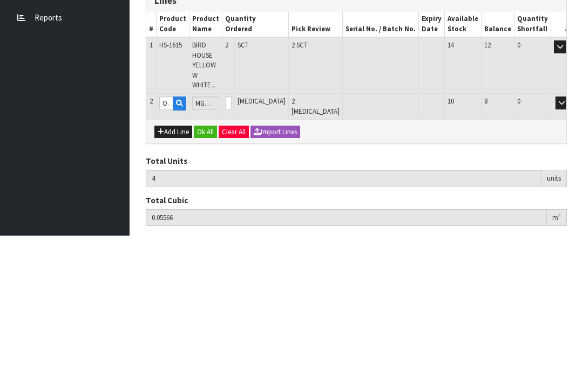
click at [569, 233] on button "OK" at bounding box center [576, 239] width 15 height 13
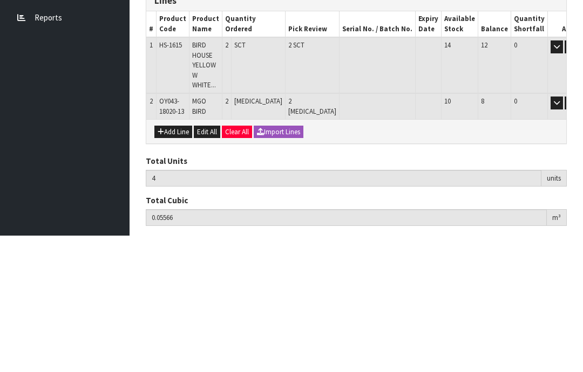
scroll to position [118, 0]
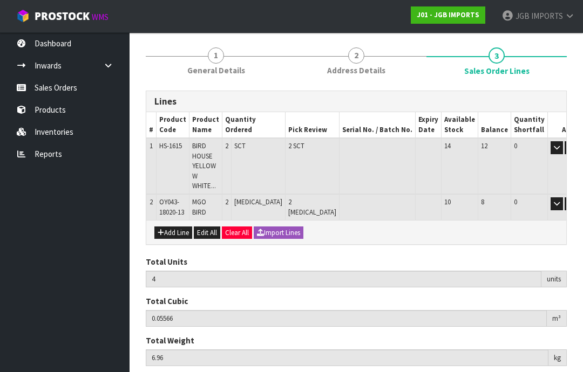
click at [177, 227] on button "Add Line" at bounding box center [173, 233] width 38 height 13
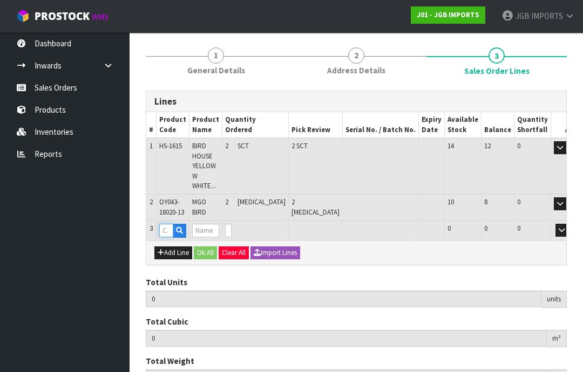
click at [173, 224] on input "text" at bounding box center [166, 230] width 14 height 13
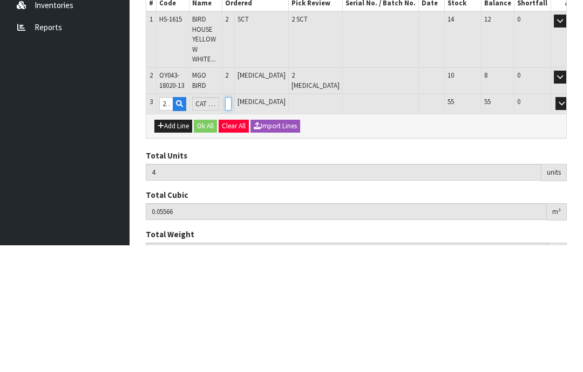
click at [232, 224] on input "0" at bounding box center [228, 230] width 6 height 13
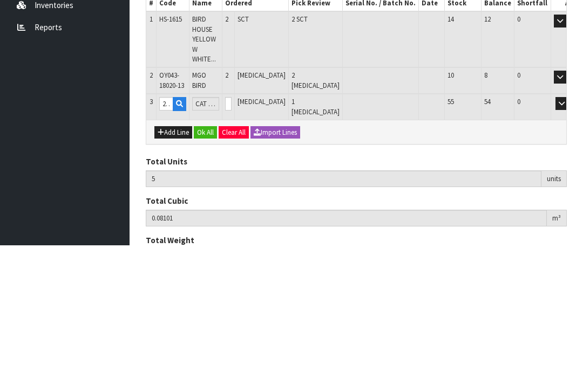
click at [569, 224] on button "OK" at bounding box center [576, 230] width 15 height 13
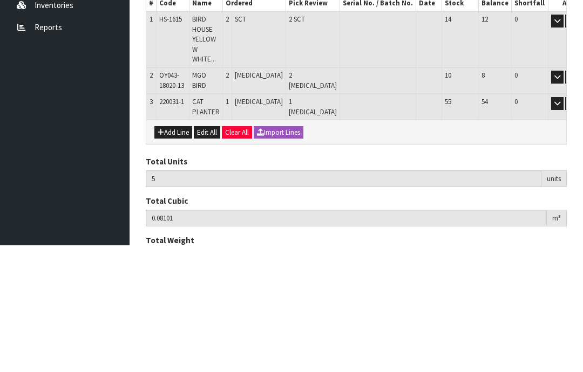
scroll to position [143, 0]
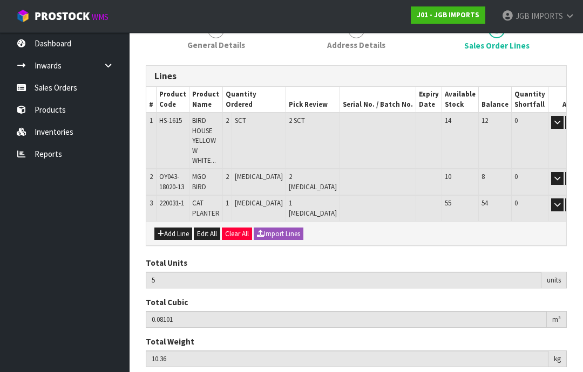
click at [178, 228] on button "Add Line" at bounding box center [173, 234] width 38 height 13
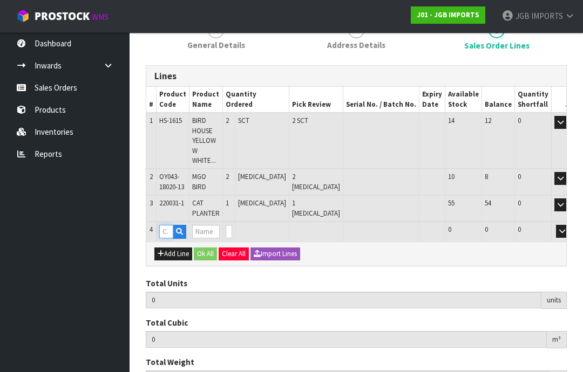
click at [166, 225] on input "text" at bounding box center [166, 231] width 14 height 13
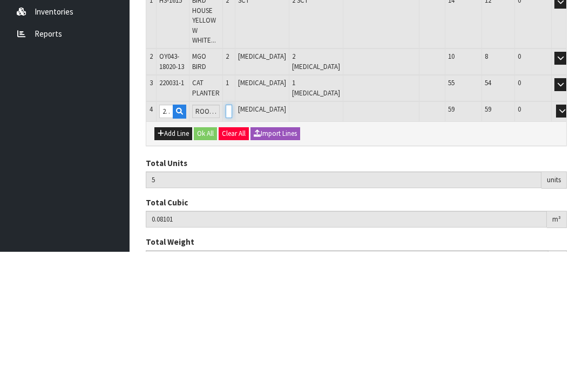
click at [232, 225] on input "0" at bounding box center [229, 231] width 6 height 13
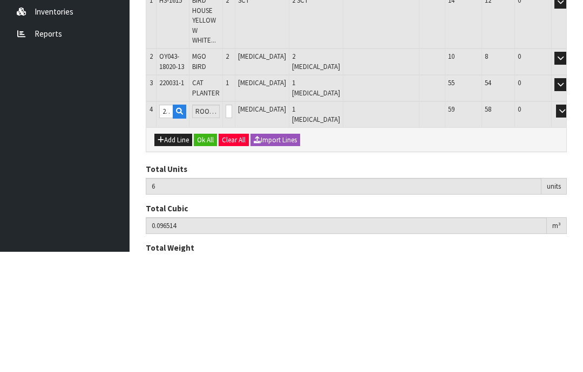
click at [570, 225] on button "OK" at bounding box center [577, 231] width 15 height 13
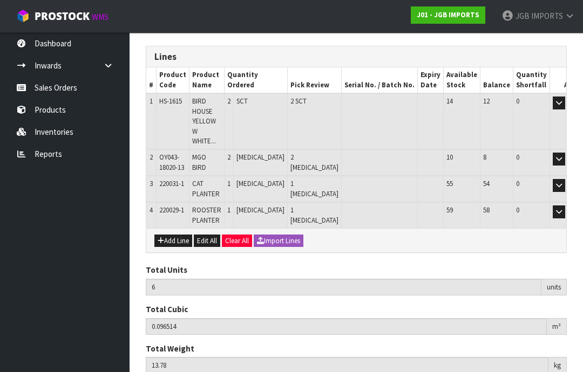
click at [173, 235] on button "Add Line" at bounding box center [173, 241] width 38 height 13
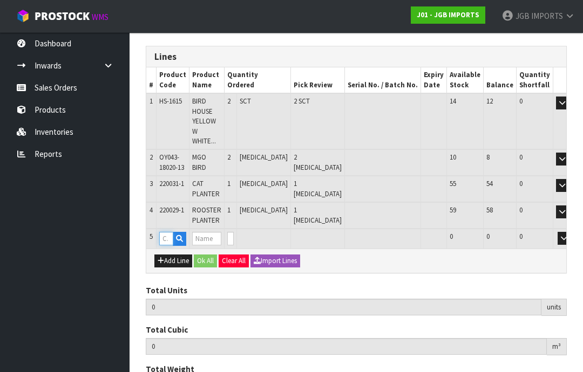
click at [168, 232] on input "text" at bounding box center [166, 238] width 14 height 13
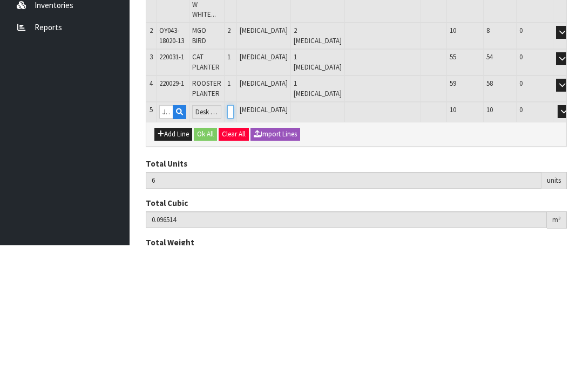
click at [234, 232] on input "0" at bounding box center [230, 238] width 6 height 13
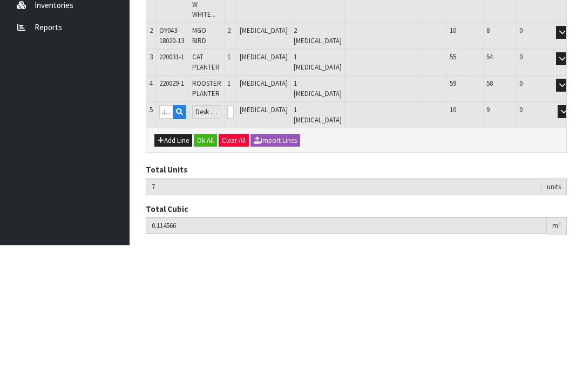
click at [572, 232] on button "OK" at bounding box center [579, 238] width 15 height 13
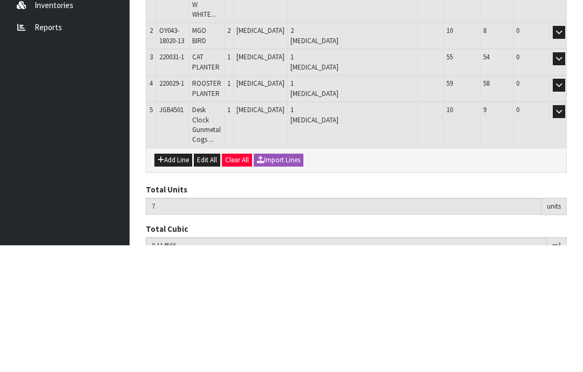
scroll to position [188, 0]
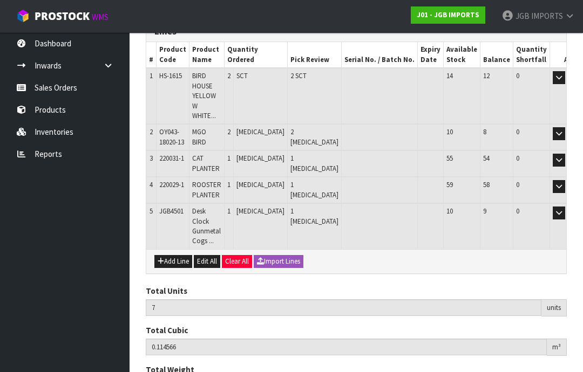
click at [172, 255] on button "Add Line" at bounding box center [173, 261] width 38 height 13
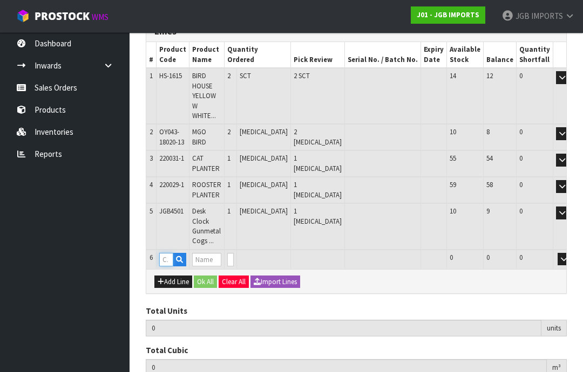
click at [168, 253] on input "text" at bounding box center [166, 259] width 14 height 13
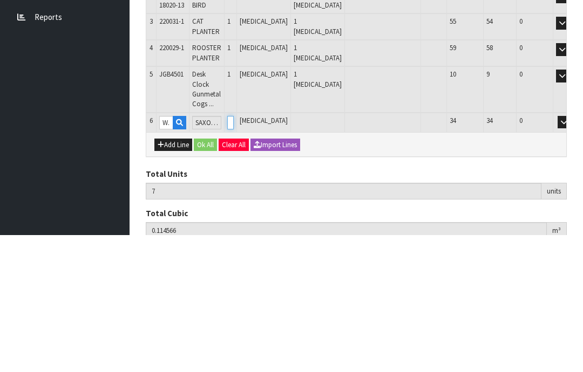
click at [234, 253] on input "0" at bounding box center [230, 259] width 6 height 13
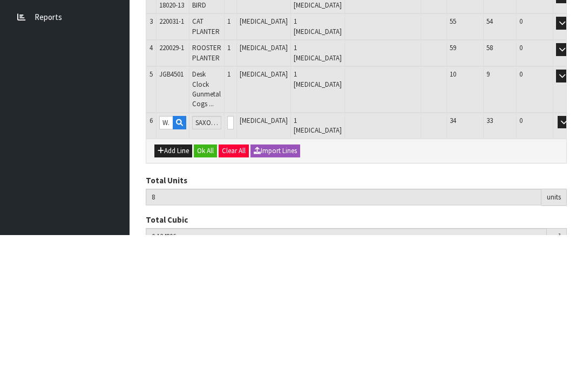
click at [572, 253] on button "OK" at bounding box center [579, 259] width 15 height 13
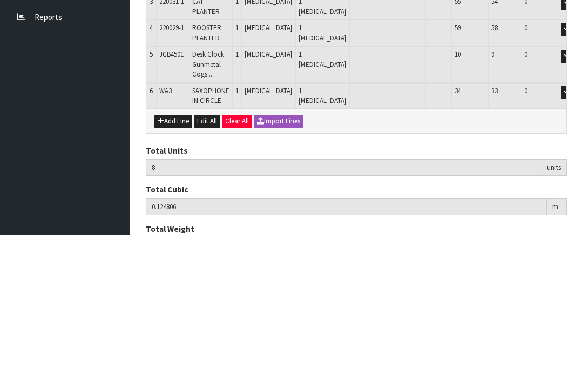
scroll to position [223, 0]
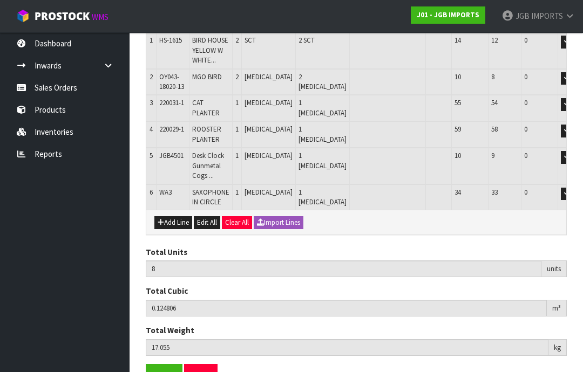
click at [176, 216] on button "Add Line" at bounding box center [173, 222] width 38 height 13
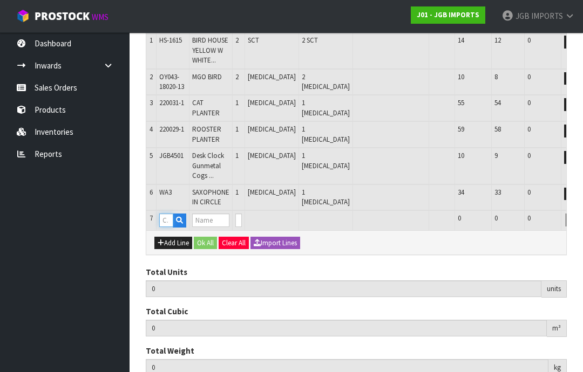
click at [172, 214] on input "text" at bounding box center [166, 220] width 14 height 13
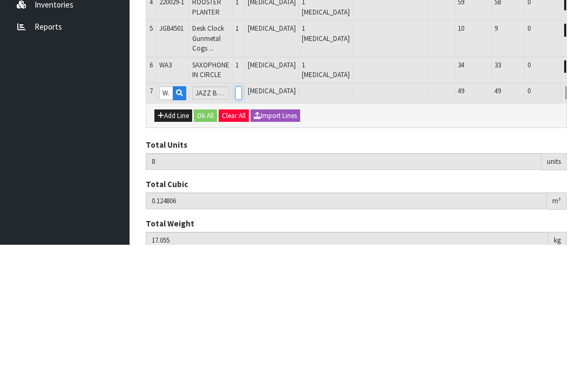
click at [242, 214] on input "0" at bounding box center [238, 220] width 6 height 13
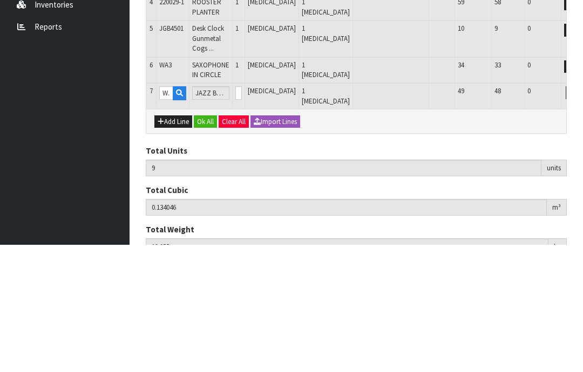
click at [580, 214] on button "OK" at bounding box center [587, 220] width 15 height 13
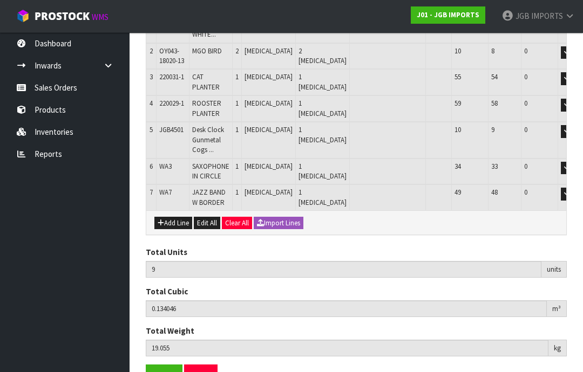
click at [175, 217] on button "Add Line" at bounding box center [173, 223] width 38 height 13
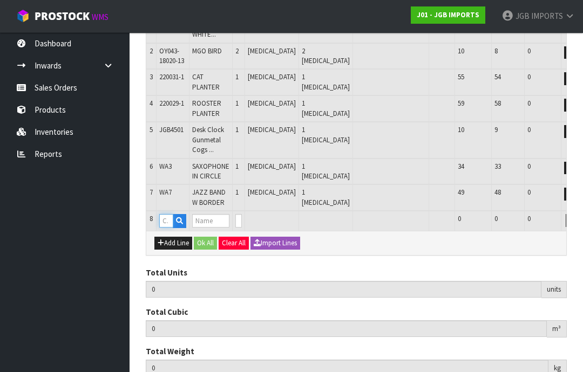
click at [170, 214] on input "text" at bounding box center [166, 220] width 14 height 13
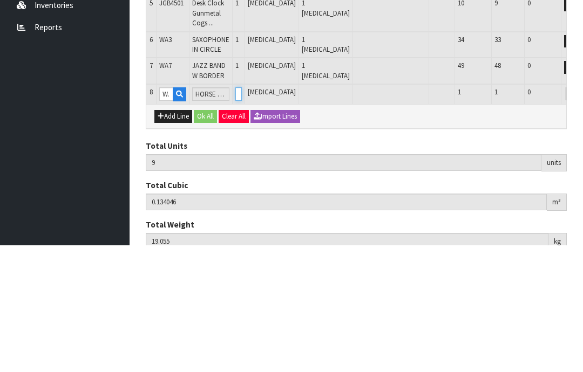
click at [242, 214] on input "0" at bounding box center [238, 220] width 6 height 13
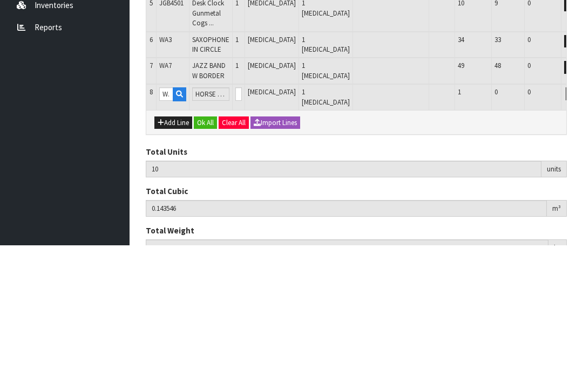
click at [580, 214] on button "OK" at bounding box center [587, 220] width 15 height 13
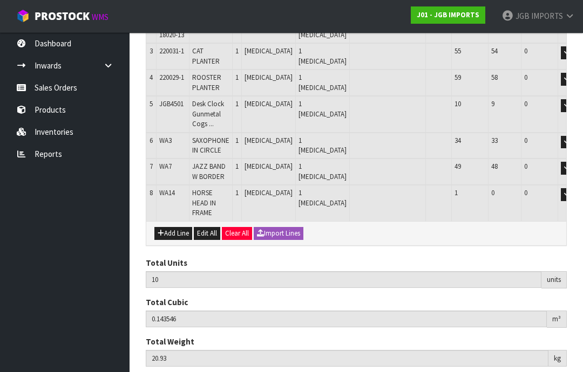
click at [181, 227] on button "Add Line" at bounding box center [173, 233] width 38 height 13
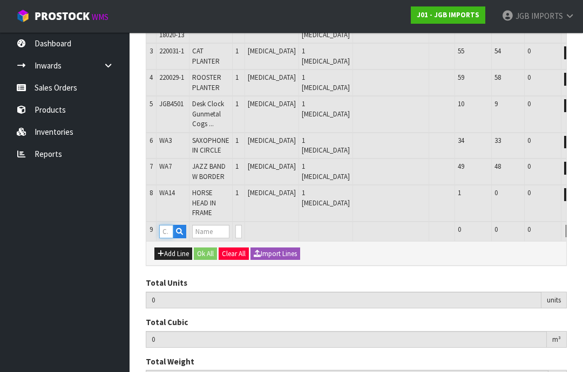
click at [166, 225] on input "text" at bounding box center [166, 231] width 14 height 13
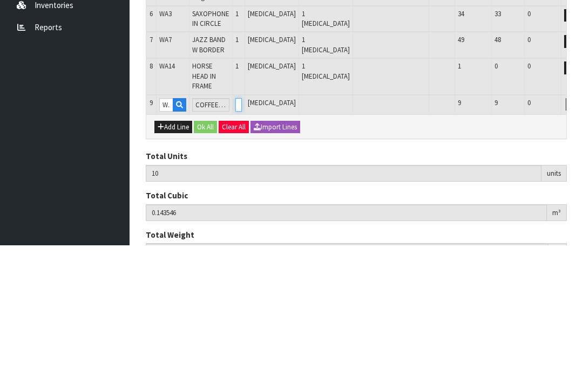
click at [242, 225] on input "0" at bounding box center [238, 231] width 6 height 13
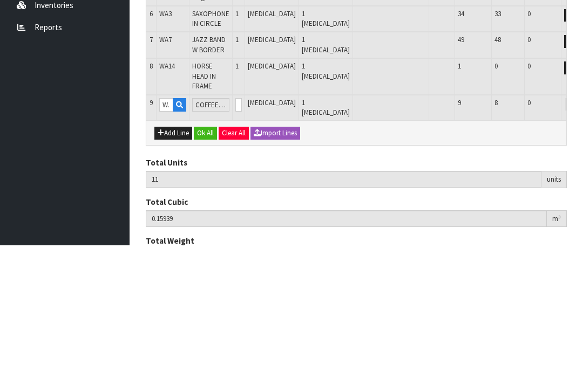
click at [580, 225] on button "OK" at bounding box center [587, 231] width 15 height 13
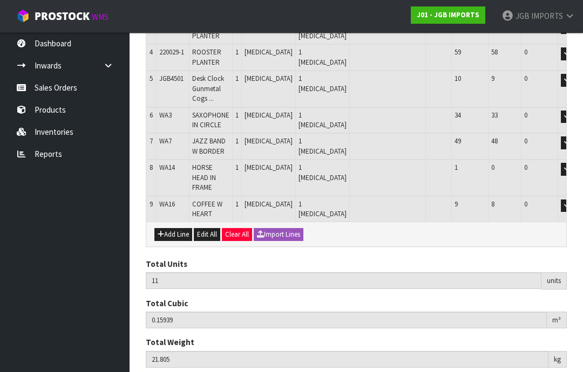
click at [170, 228] on button "Add Line" at bounding box center [173, 234] width 38 height 13
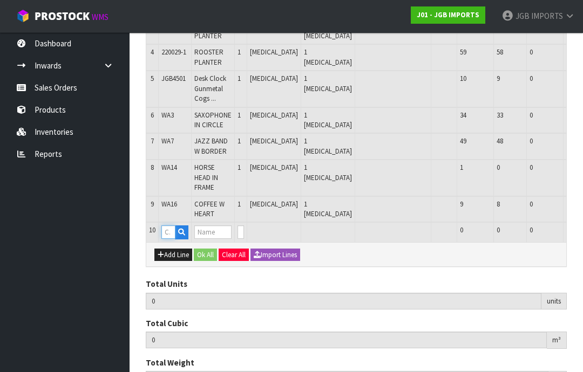
click at [175, 226] on input "text" at bounding box center [168, 232] width 14 height 13
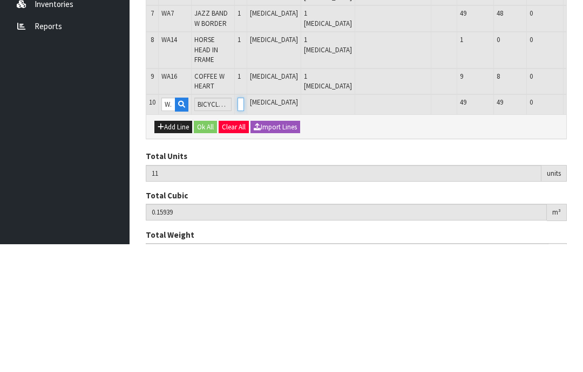
click at [244, 226] on input "0" at bounding box center [241, 232] width 6 height 13
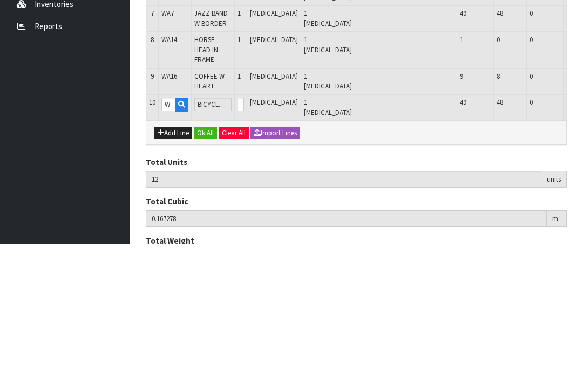
click at [582, 226] on button "OK" at bounding box center [589, 232] width 15 height 13
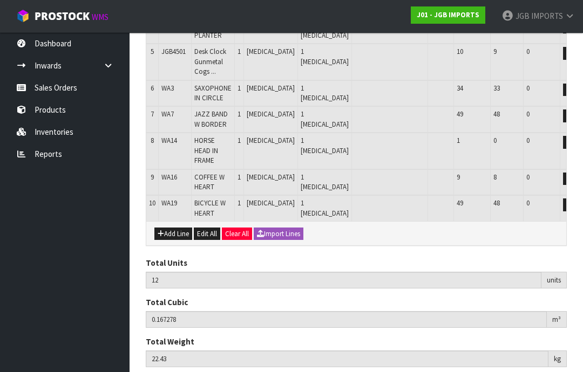
click at [176, 228] on button "Add Line" at bounding box center [173, 234] width 38 height 13
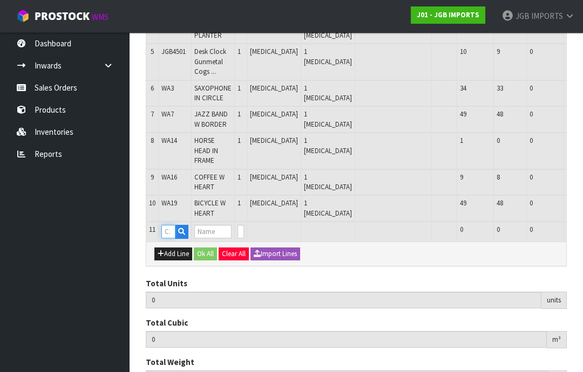
click at [168, 225] on input "text" at bounding box center [168, 231] width 14 height 13
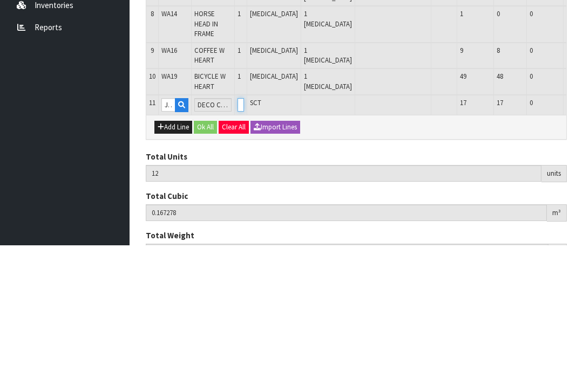
click at [244, 225] on input "0" at bounding box center [241, 231] width 6 height 13
click at [582, 225] on button "OK" at bounding box center [589, 231] width 15 height 13
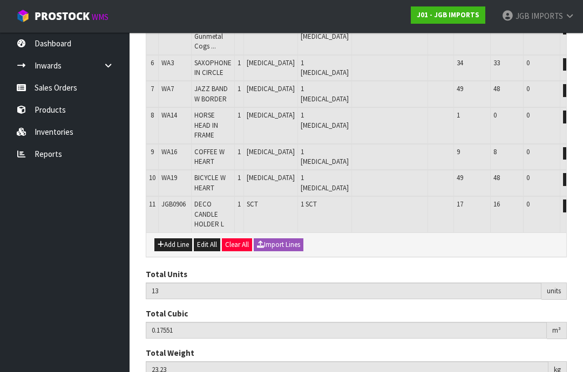
click at [177, 239] on button "Add Line" at bounding box center [173, 245] width 38 height 13
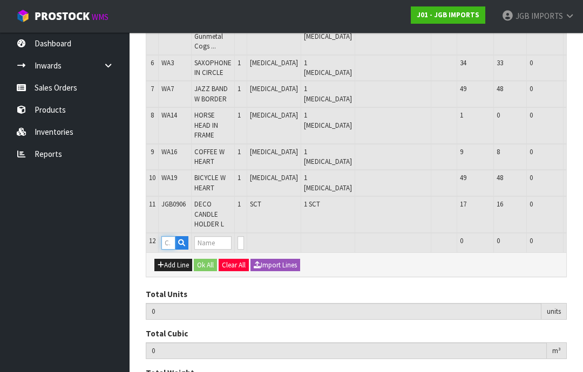
click at [168, 236] on input "text" at bounding box center [168, 242] width 14 height 13
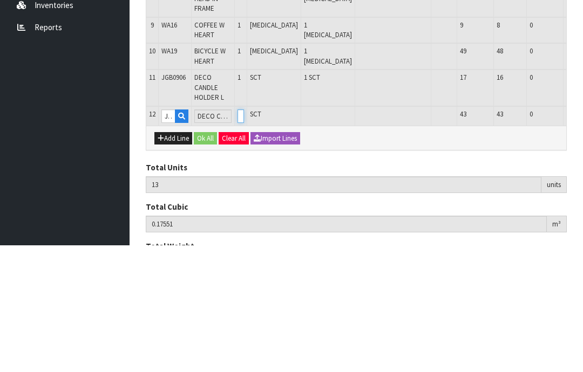
click at [244, 236] on input "0" at bounding box center [241, 242] width 6 height 13
click at [582, 236] on button "OK" at bounding box center [589, 242] width 15 height 13
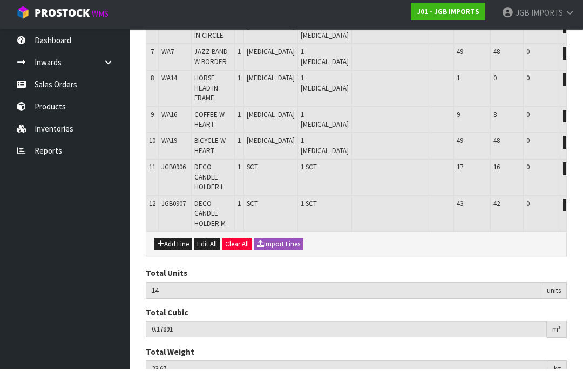
scroll to position [385, 0]
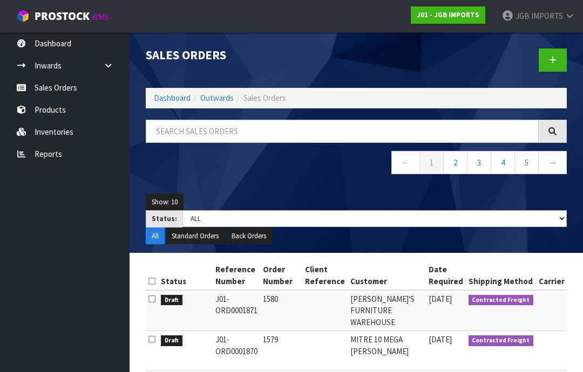
click at [557, 19] on span "IMPORTS" at bounding box center [547, 16] width 32 height 10
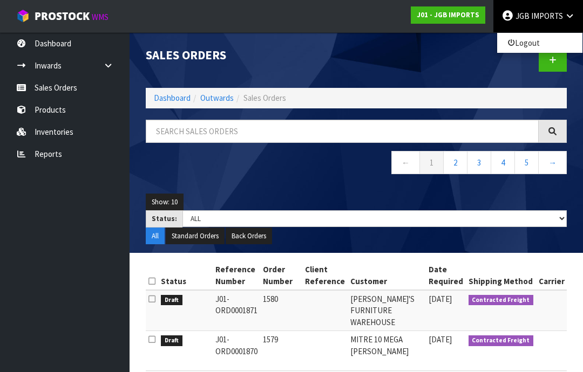
click at [530, 45] on link "Logout" at bounding box center [539, 43] width 85 height 15
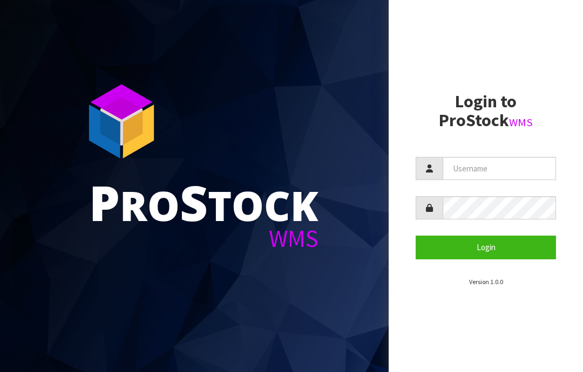
click at [475, 248] on button "Login" at bounding box center [486, 247] width 140 height 23
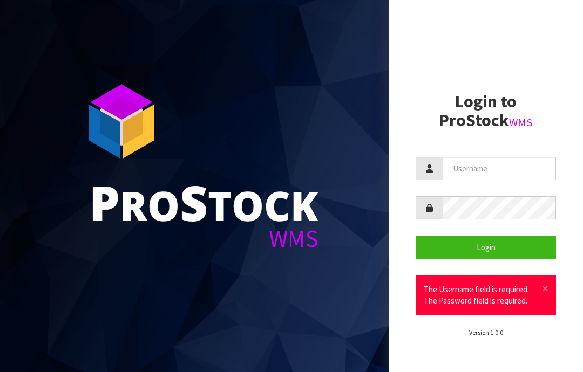
click at [469, 164] on input "text" at bounding box center [499, 168] width 113 height 23
type input "JGBIMPORTS"
click at [483, 245] on button "Login" at bounding box center [486, 247] width 140 height 23
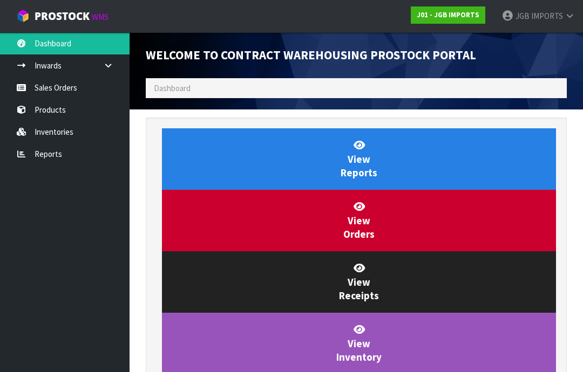
scroll to position [636, 437]
click at [61, 89] on link "Sales Orders" at bounding box center [65, 88] width 130 height 22
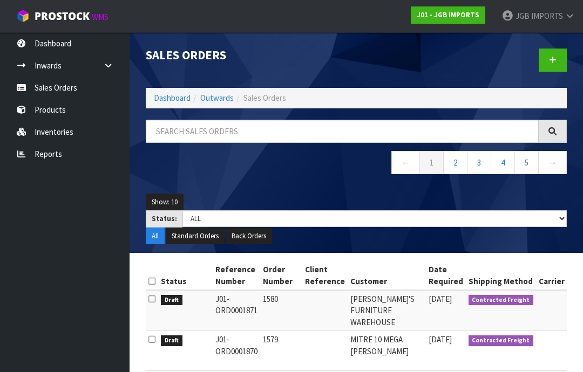
click at [554, 21] on span "IMPORTS" at bounding box center [547, 16] width 32 height 10
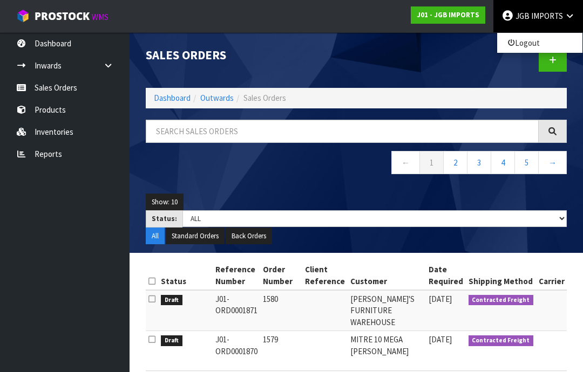
click at [531, 47] on link "Logout" at bounding box center [539, 43] width 85 height 15
